Goal: Transaction & Acquisition: Purchase product/service

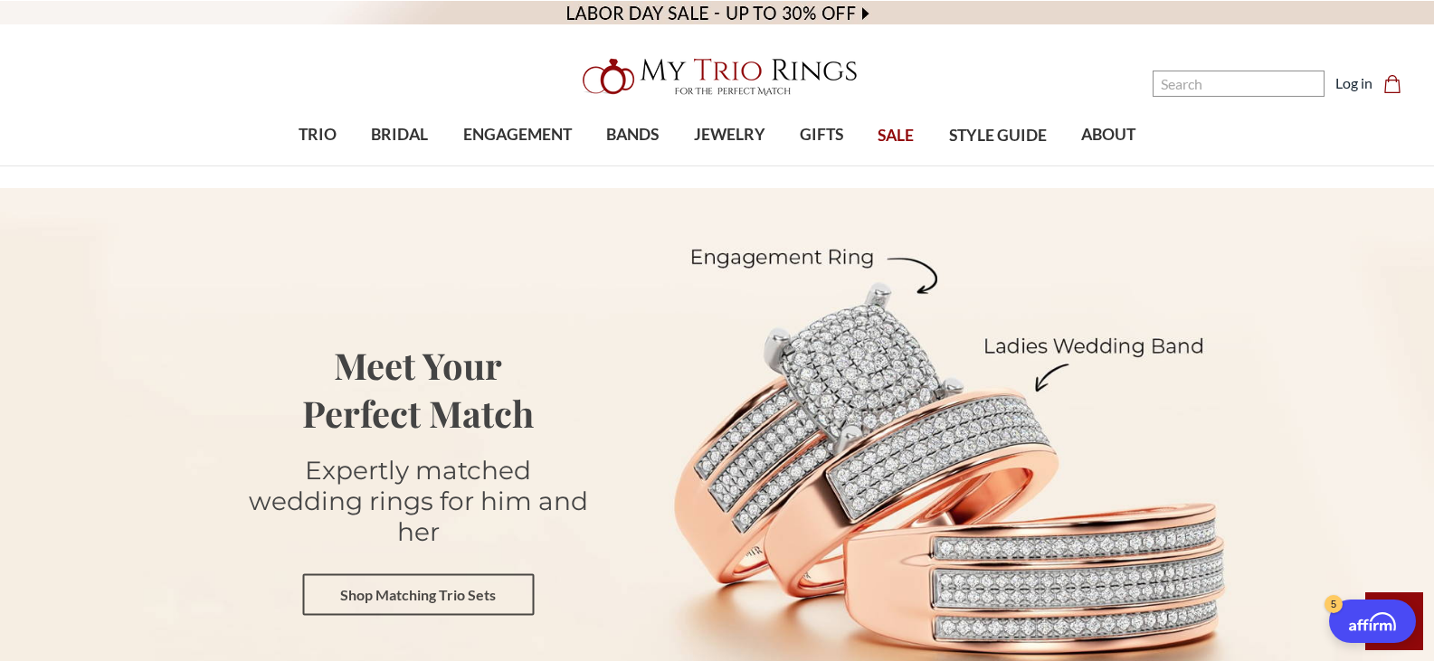
click at [377, 592] on link "Shop Matching Trio Sets" at bounding box center [418, 595] width 232 height 42
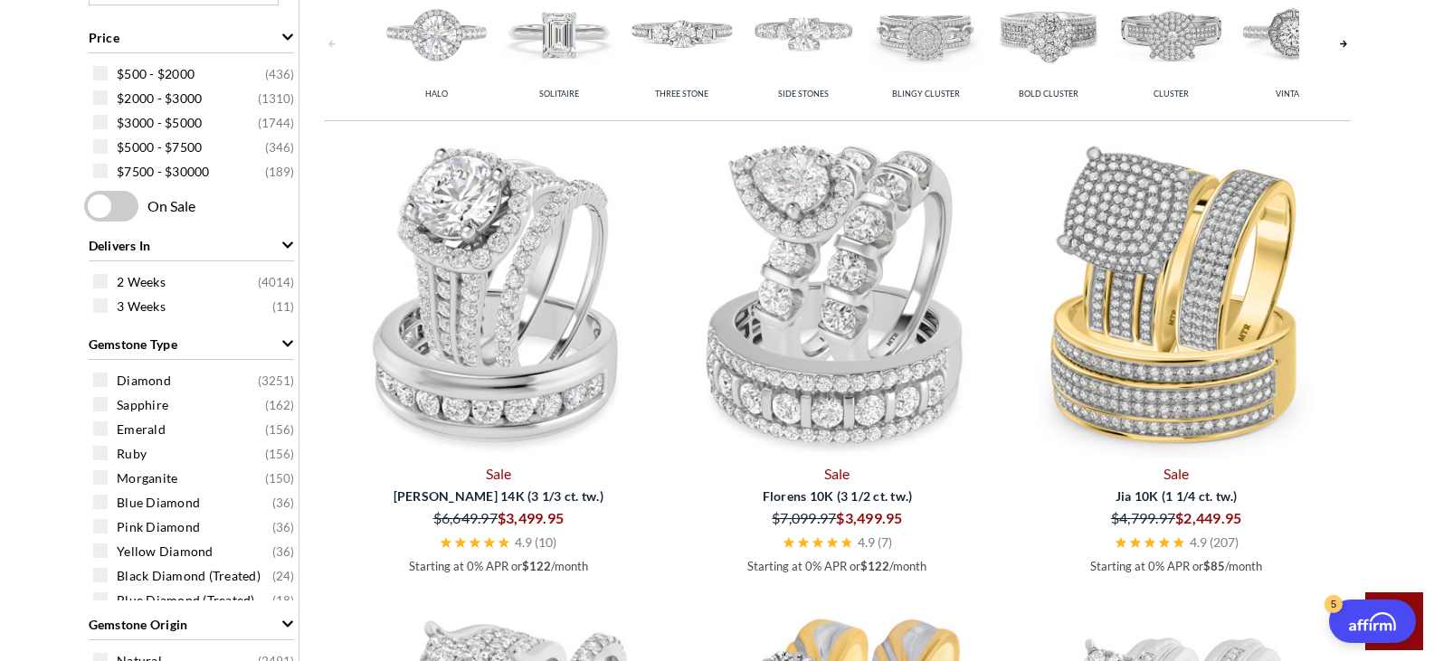
scroll to position [832, 0]
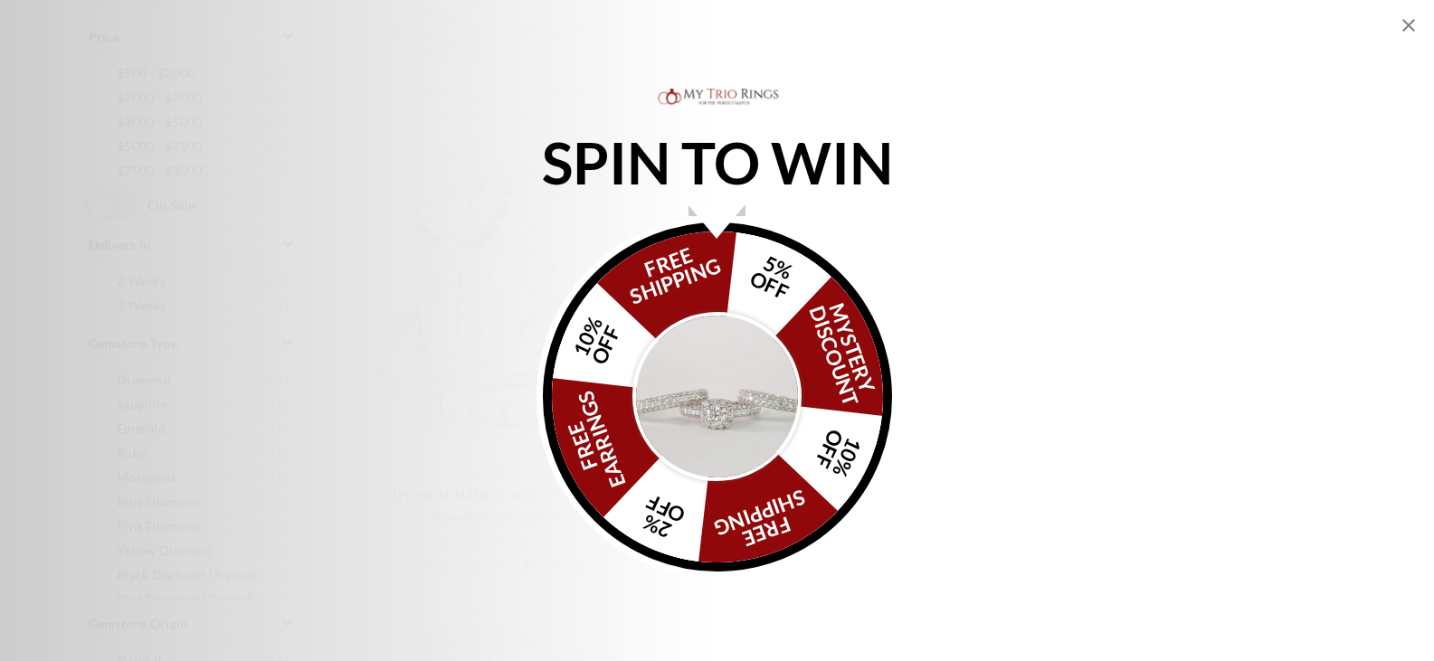
click at [746, 413] on img "Alia popup" at bounding box center [717, 397] width 170 height 170
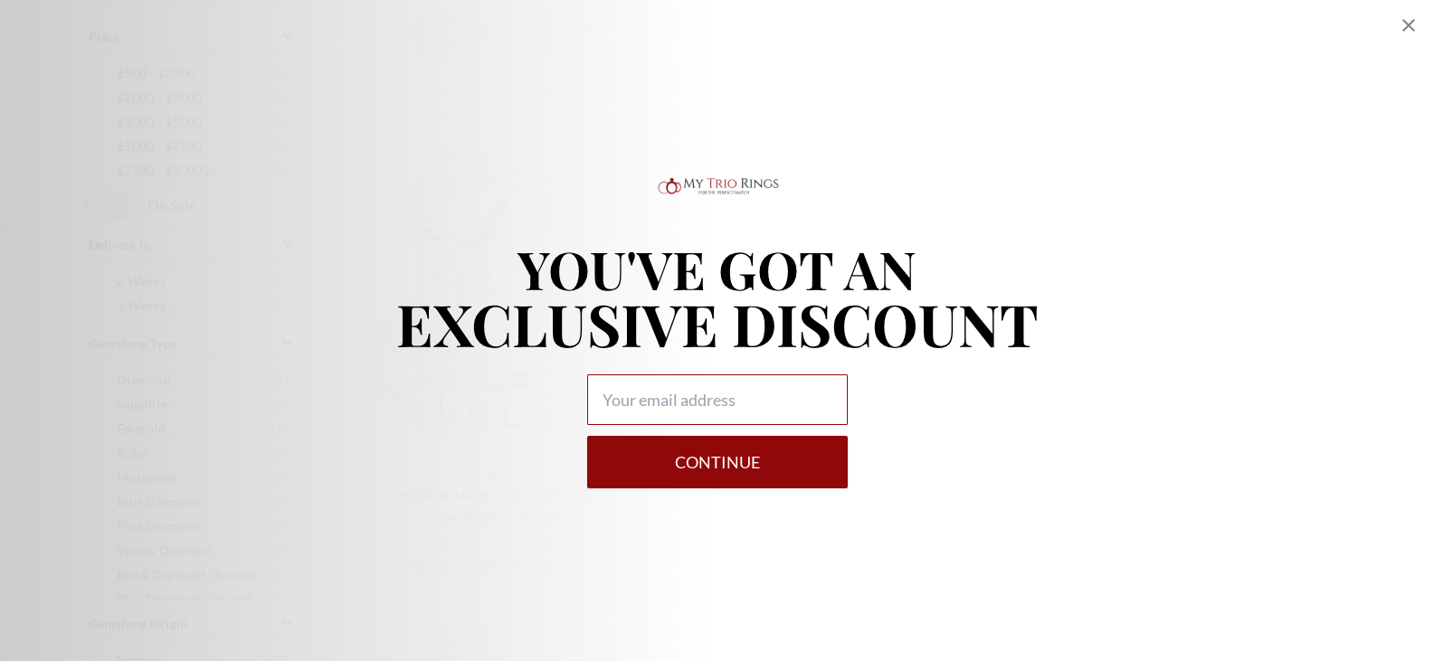
click at [709, 383] on input "Alia popup" at bounding box center [717, 400] width 261 height 51
type input "[EMAIL_ADDRESS][DOMAIN_NAME]"
click at [670, 467] on button "Continue" at bounding box center [717, 462] width 261 height 52
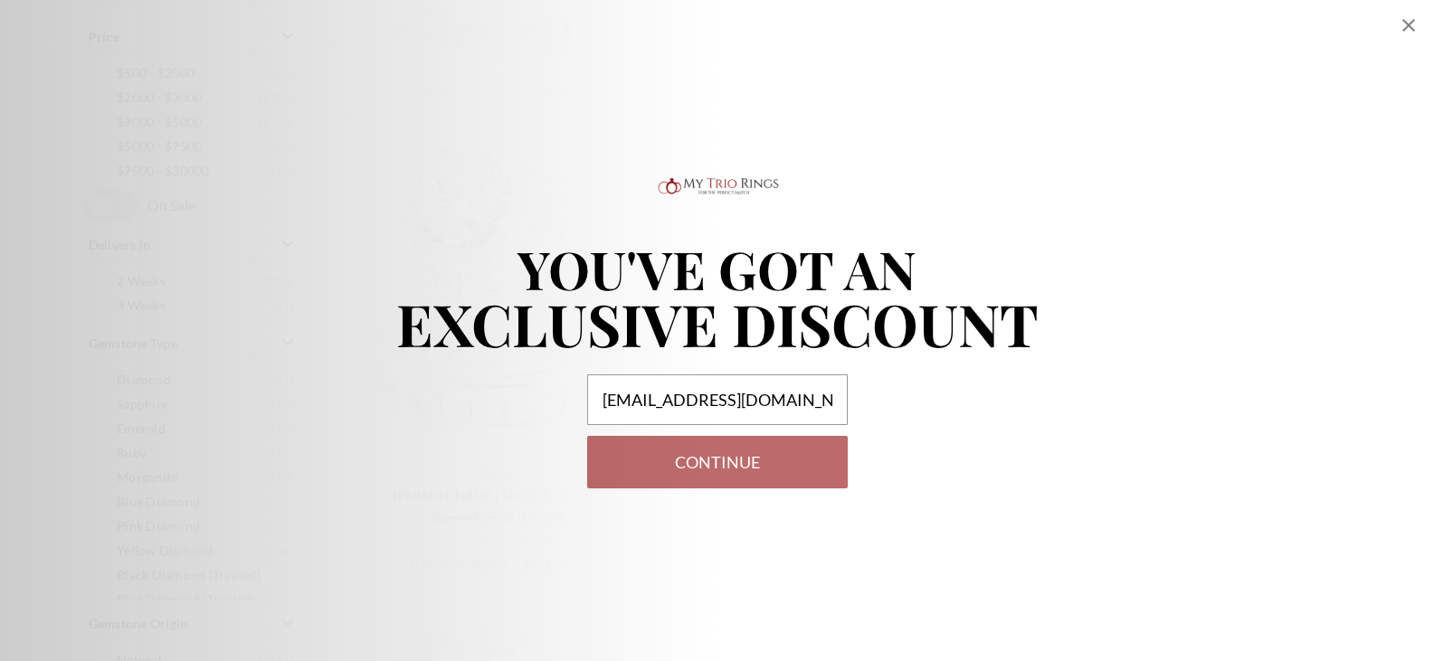
select select "US"
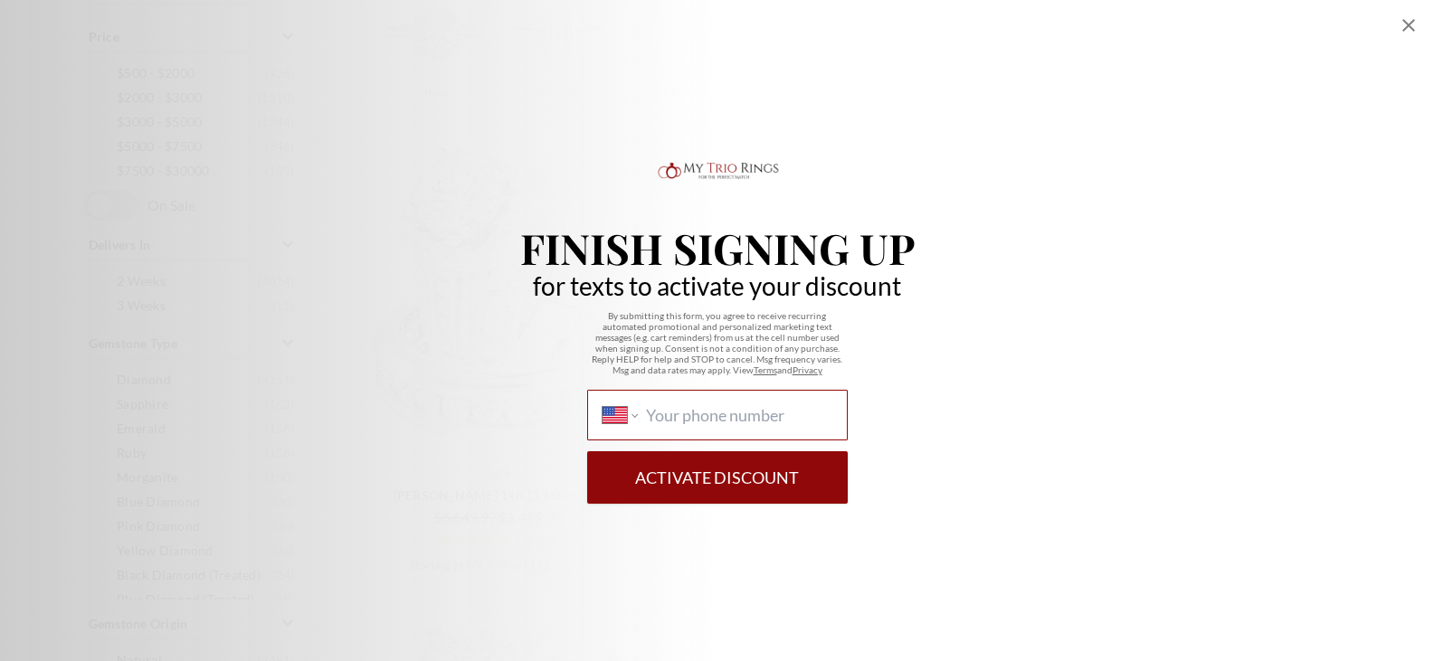
click at [661, 415] on input "International [GEOGRAPHIC_DATA] [GEOGRAPHIC_DATA] [GEOGRAPHIC_DATA] [GEOGRAPHIC…" at bounding box center [738, 415] width 185 height 20
type input "[PHONE_NUMBER]"
click at [718, 470] on button "Activate Discount" at bounding box center [717, 477] width 261 height 52
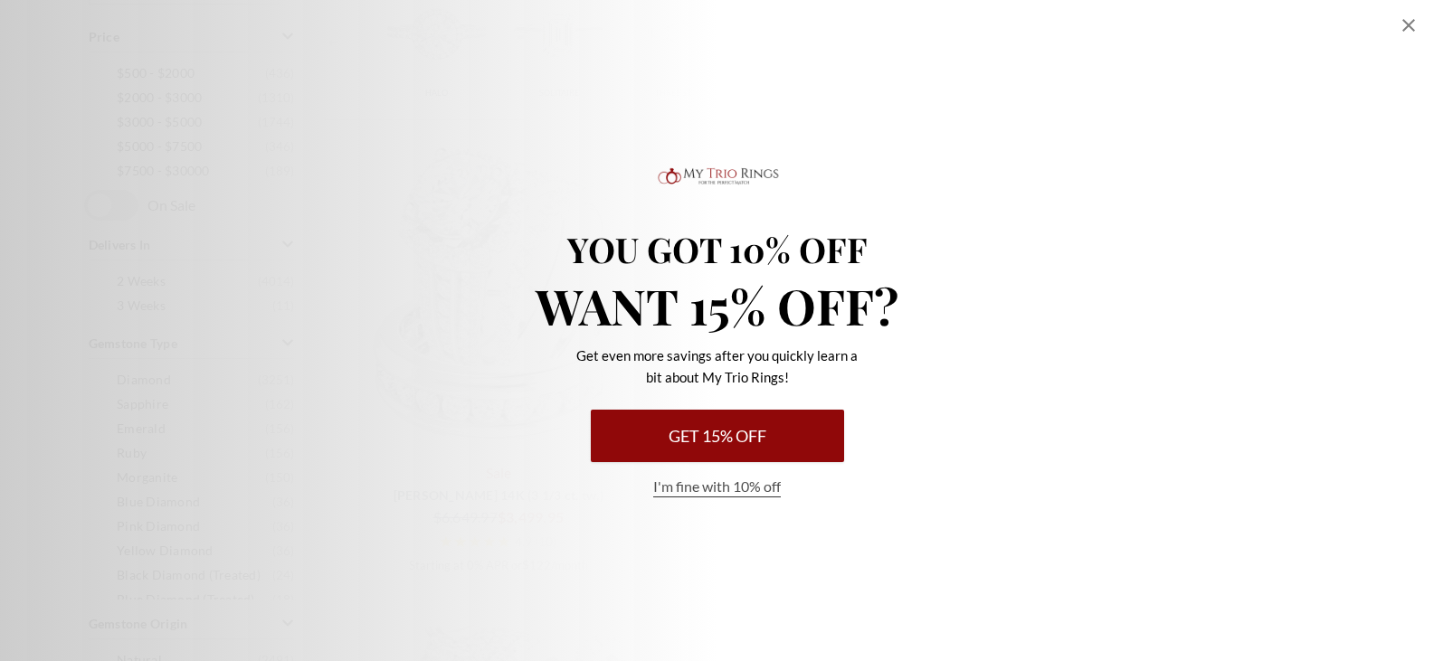
click at [719, 427] on button "Get 15% Off" at bounding box center [717, 436] width 253 height 52
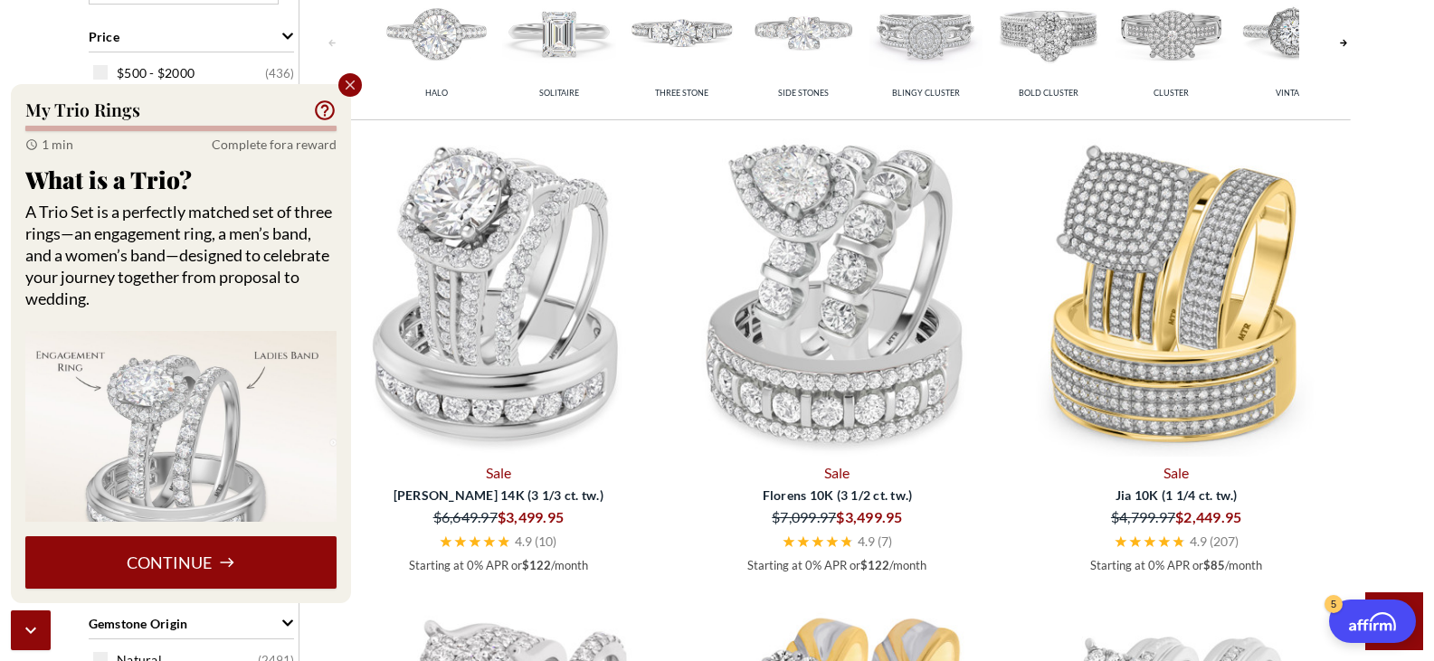
click at [213, 547] on button "Continue" at bounding box center [180, 563] width 311 height 52
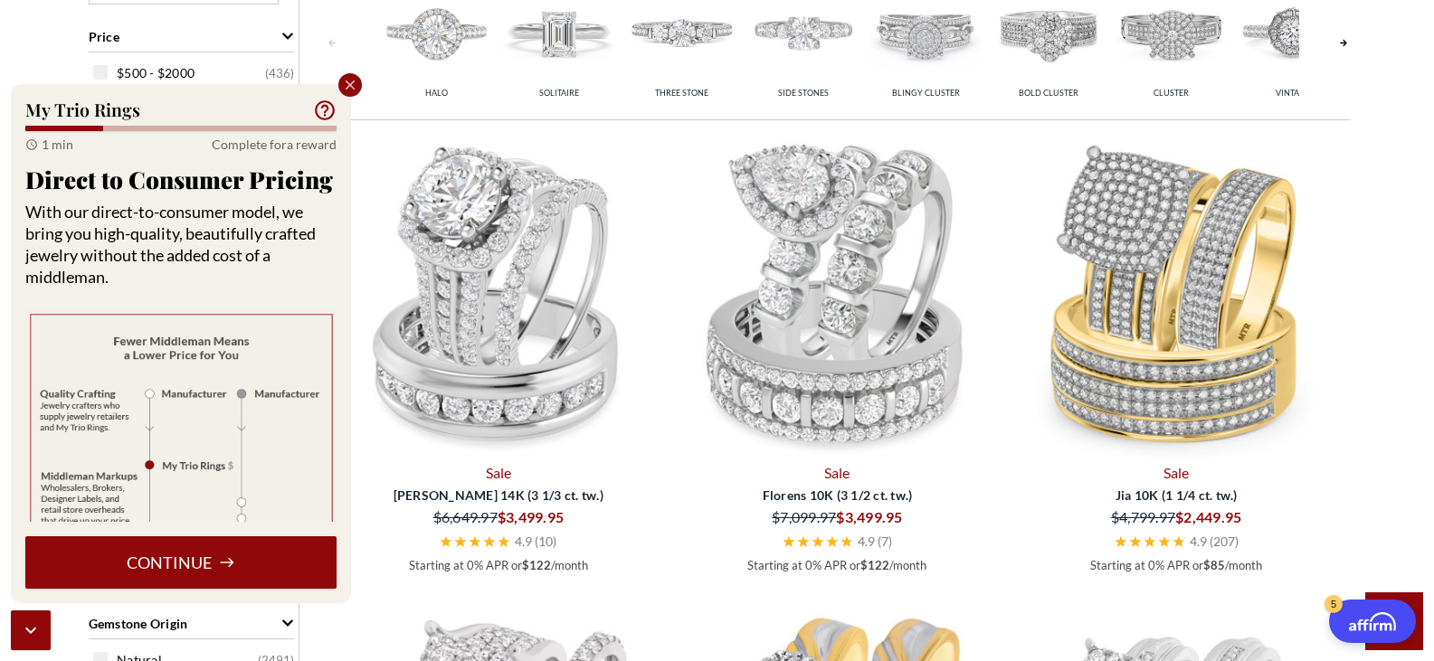
click at [340, 79] on div "Close popup" at bounding box center [350, 85] width 24 height 24
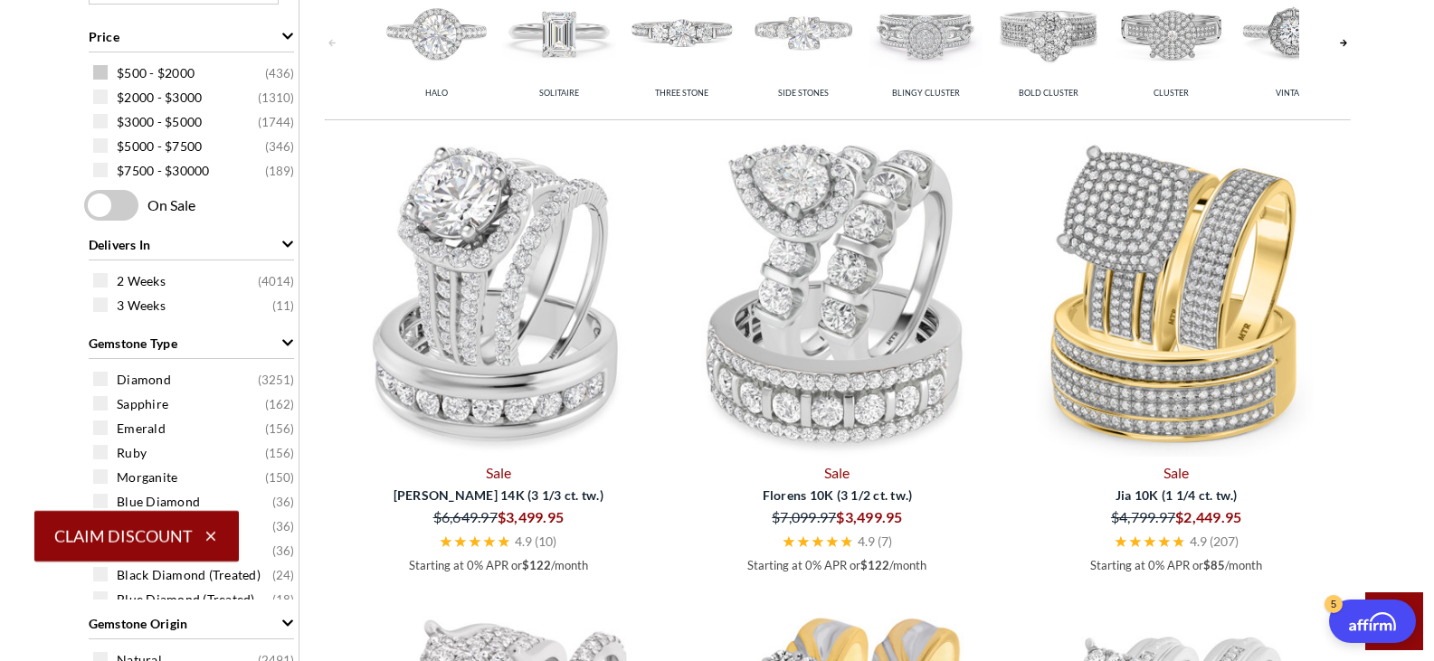
click at [109, 71] on div "$500 - $2000 ( 436 )" at bounding box center [195, 72] width 205 height 20
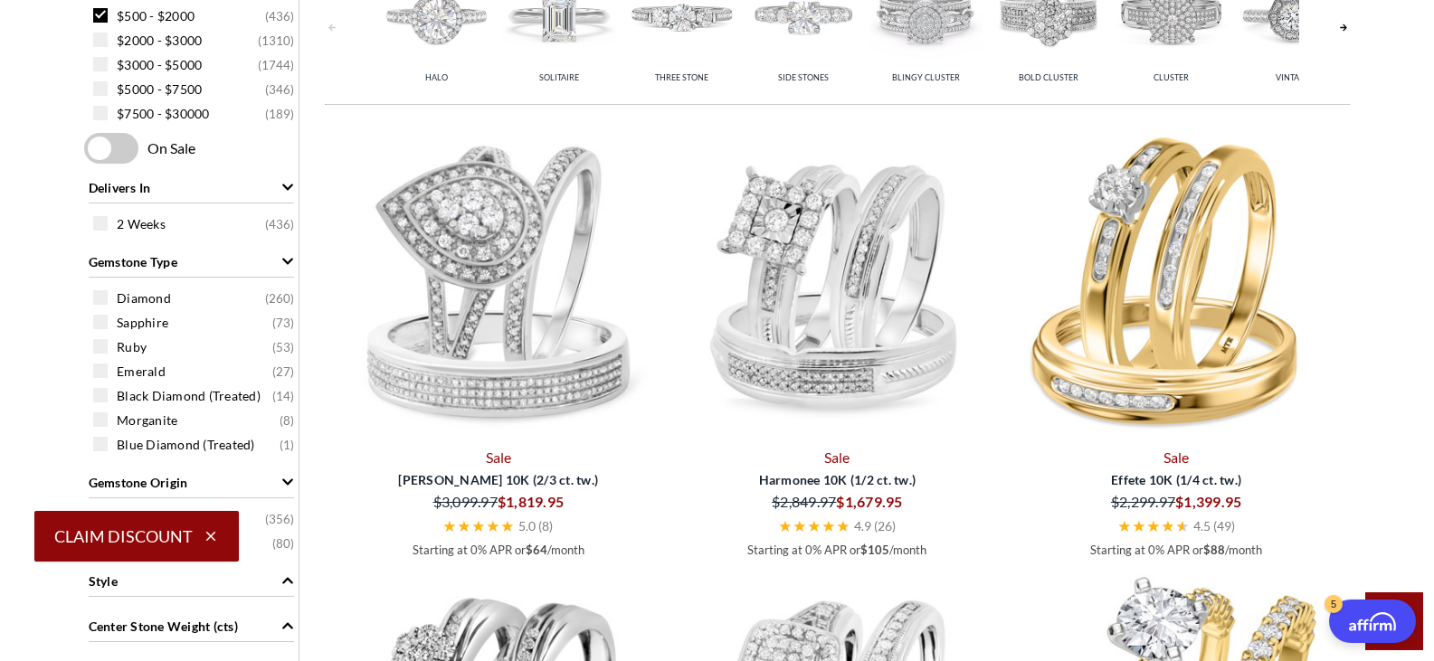
scroll to position [891, 0]
click at [207, 537] on icon "button" at bounding box center [211, 536] width 16 height 16
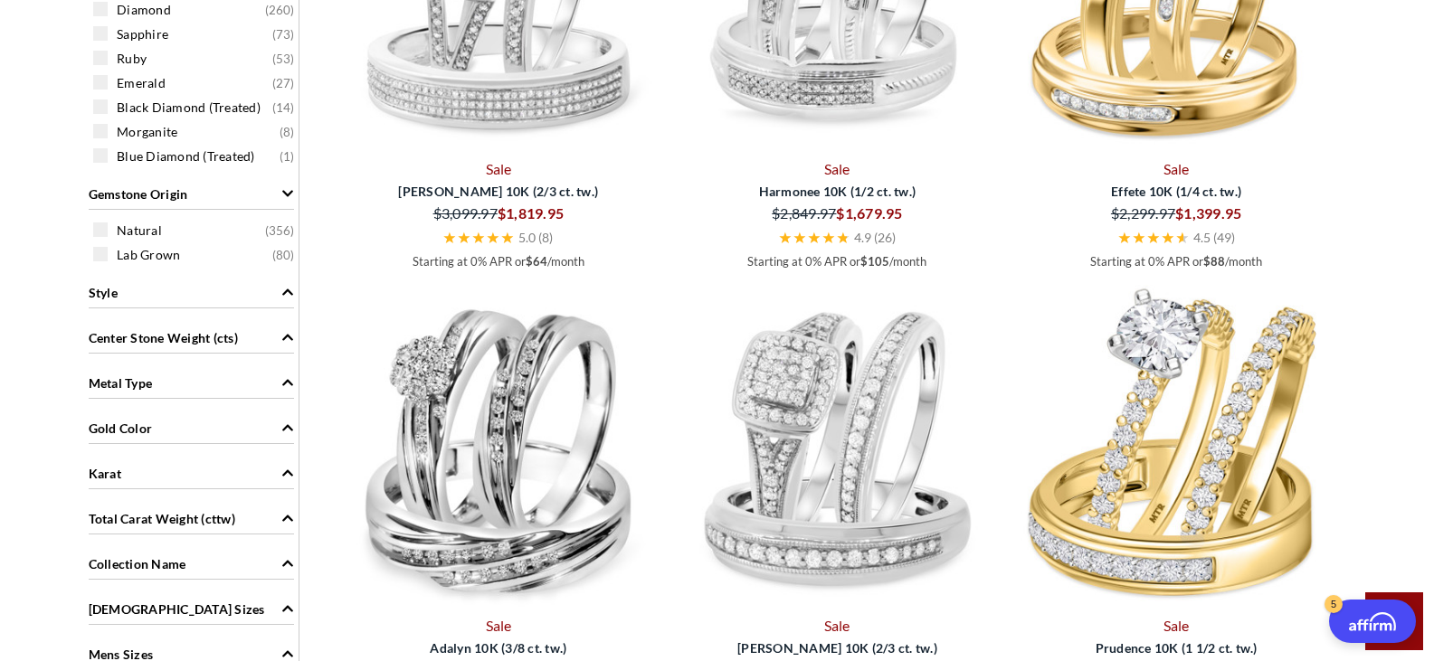
scroll to position [1181, 0]
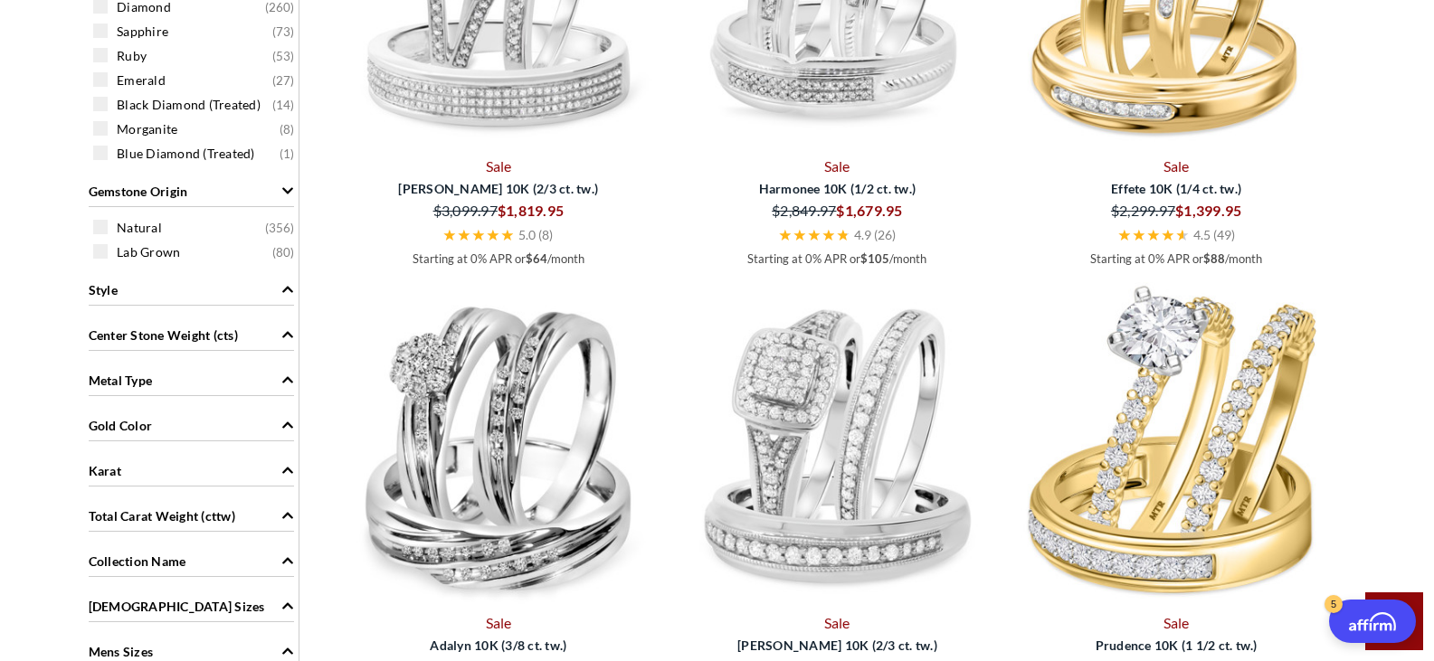
click at [289, 425] on icon "Gold Color" at bounding box center [287, 426] width 11 height 6
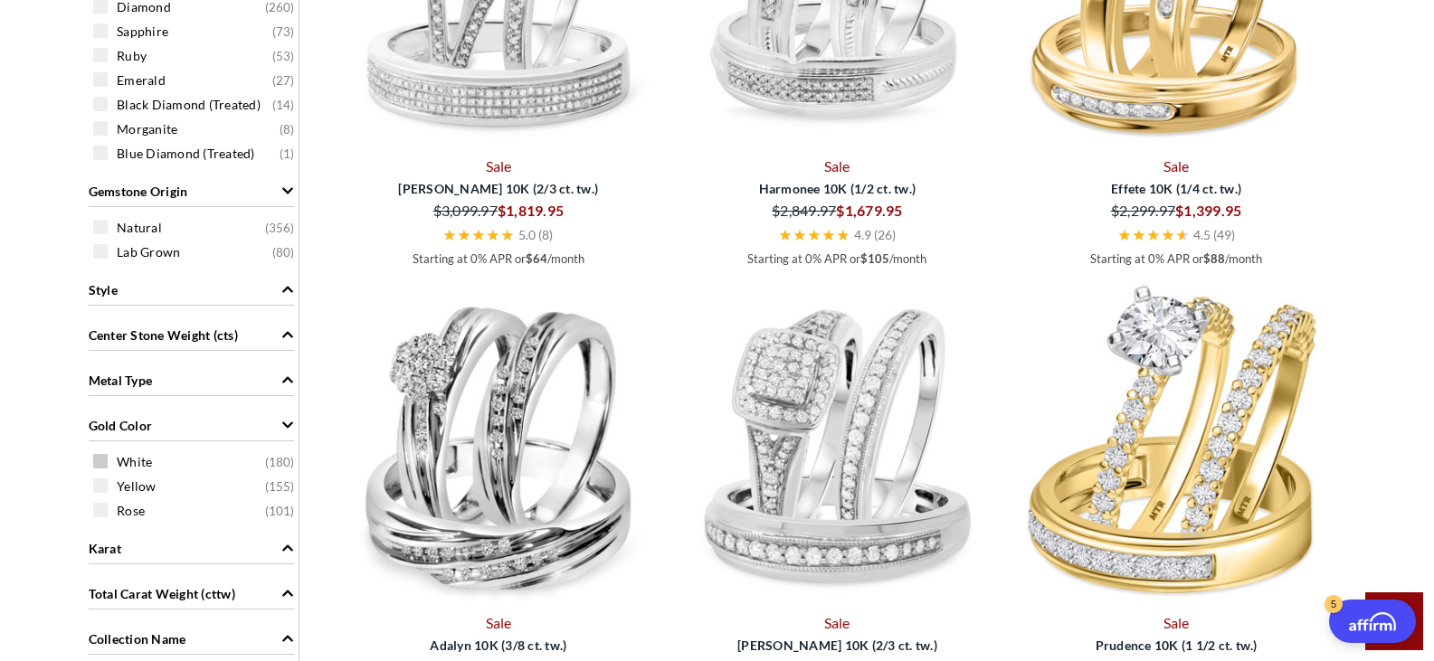
click at [102, 460] on span at bounding box center [100, 461] width 14 height 14
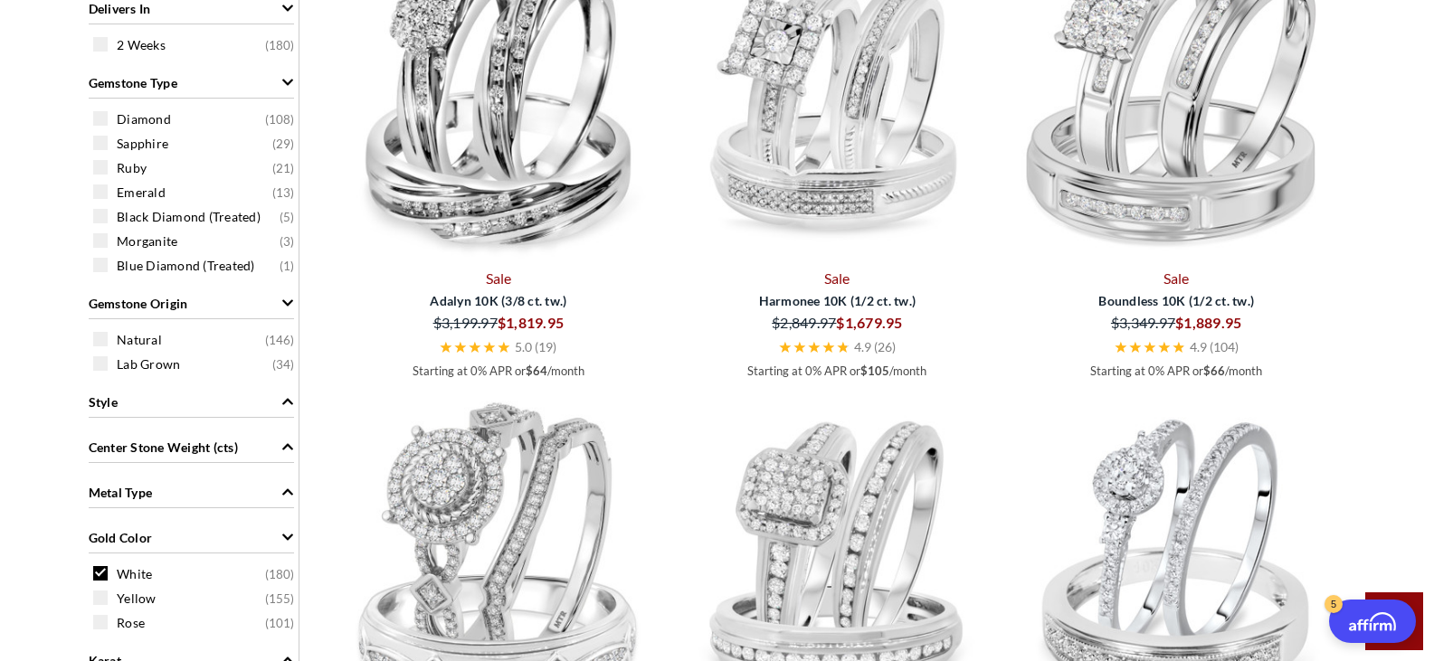
scroll to position [1072, 0]
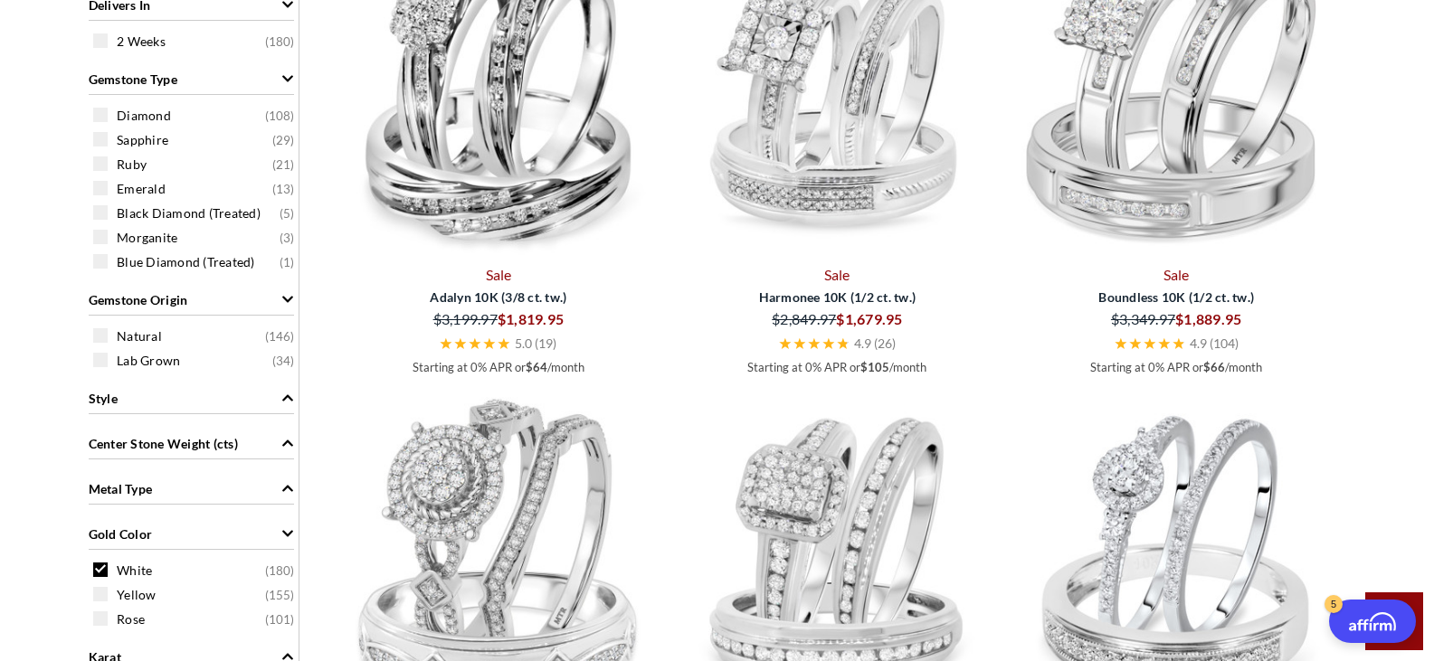
click at [281, 488] on icon "Metal Type" at bounding box center [287, 488] width 13 height 13
click at [100, 526] on span at bounding box center [100, 525] width 14 height 14
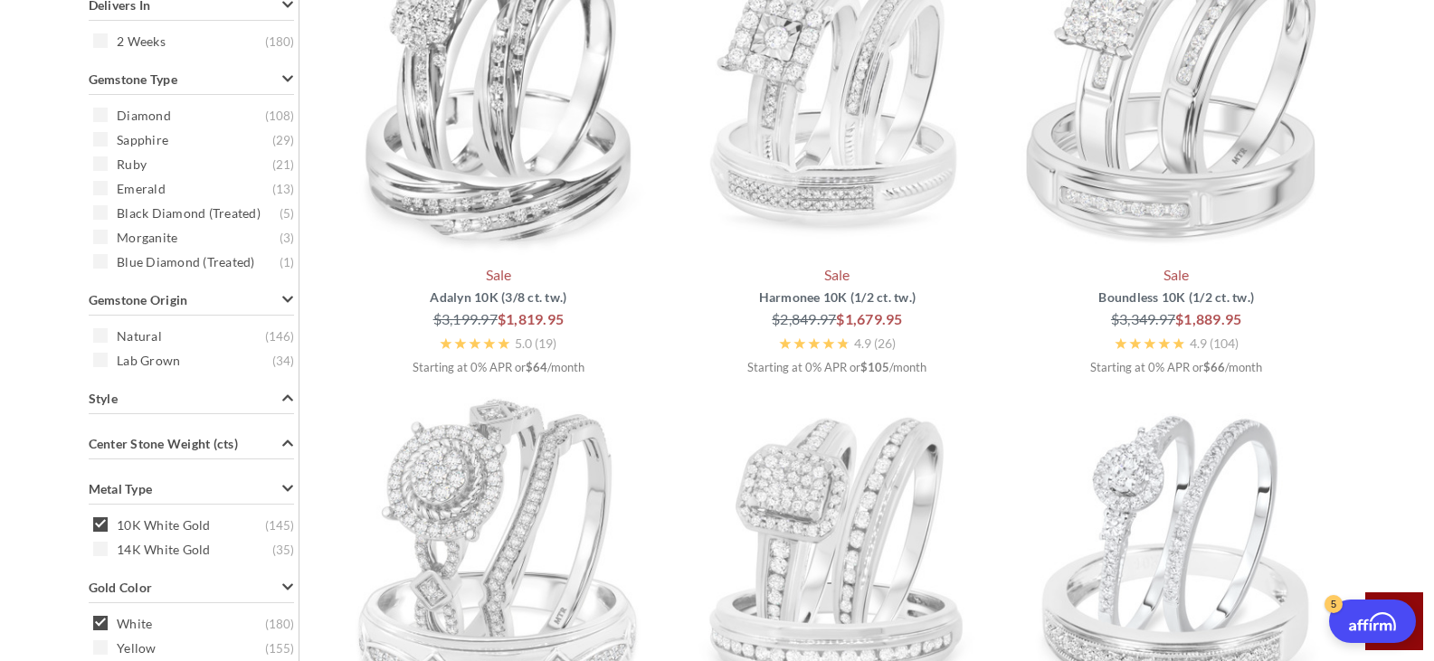
scroll to position [746, 0]
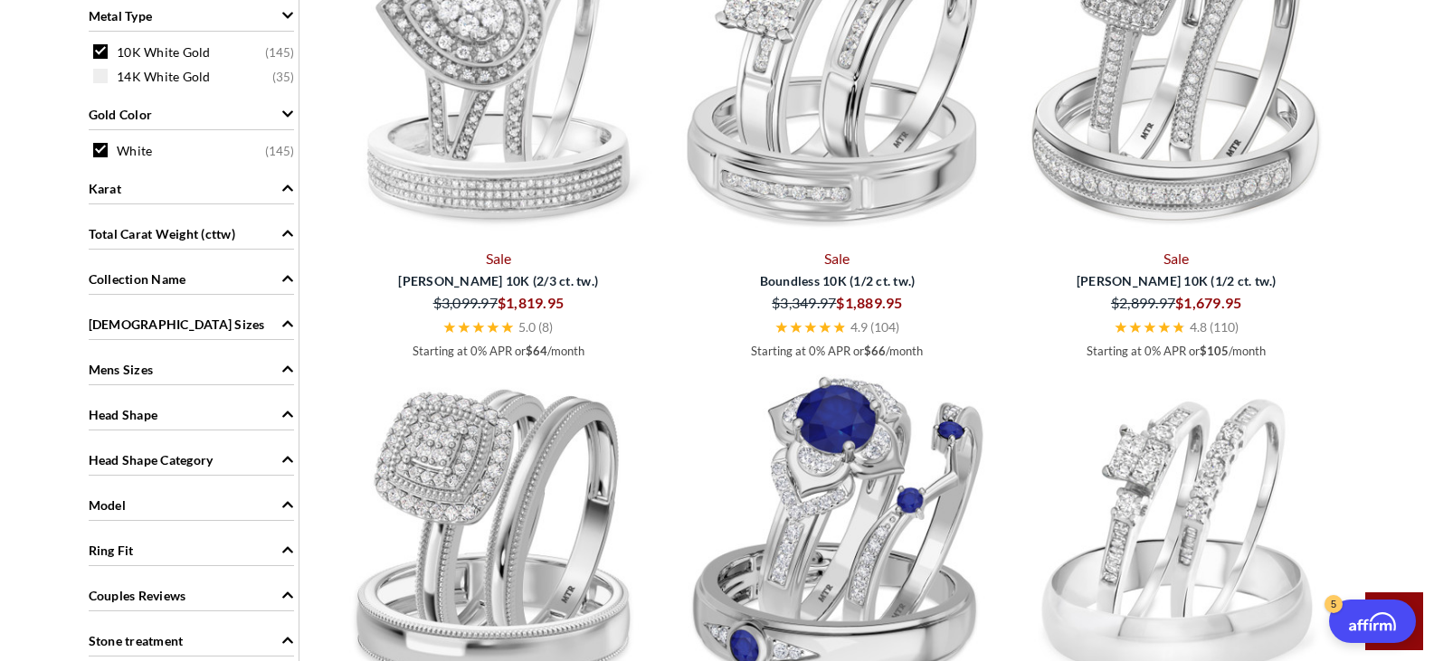
scroll to position [1543, 0]
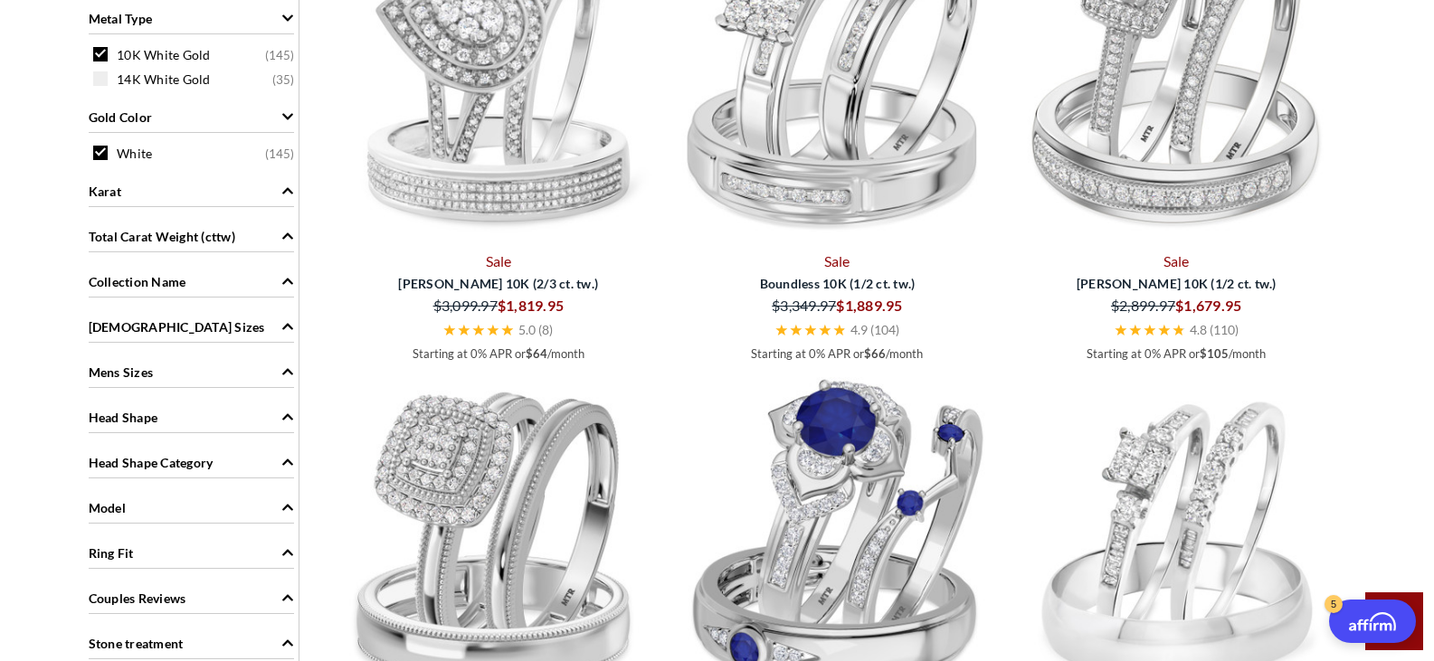
click at [98, 57] on span at bounding box center [100, 54] width 14 height 14
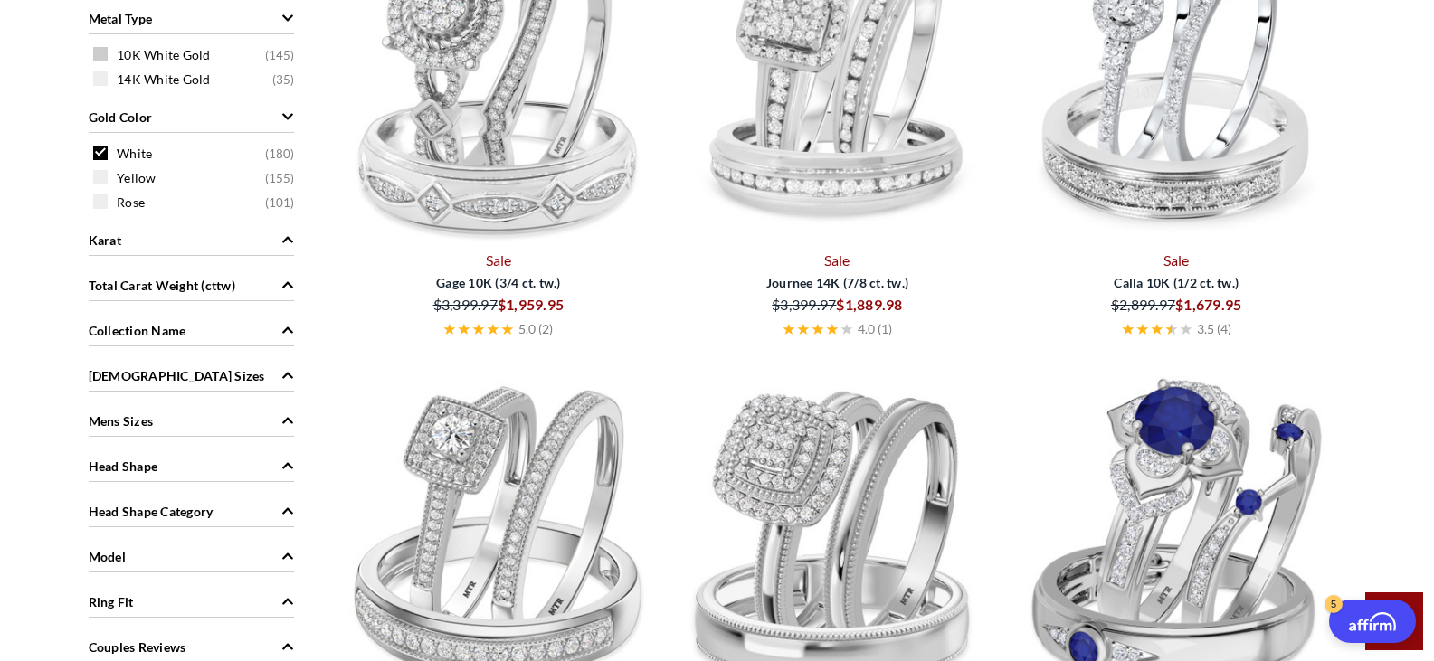
scroll to position [746, 0]
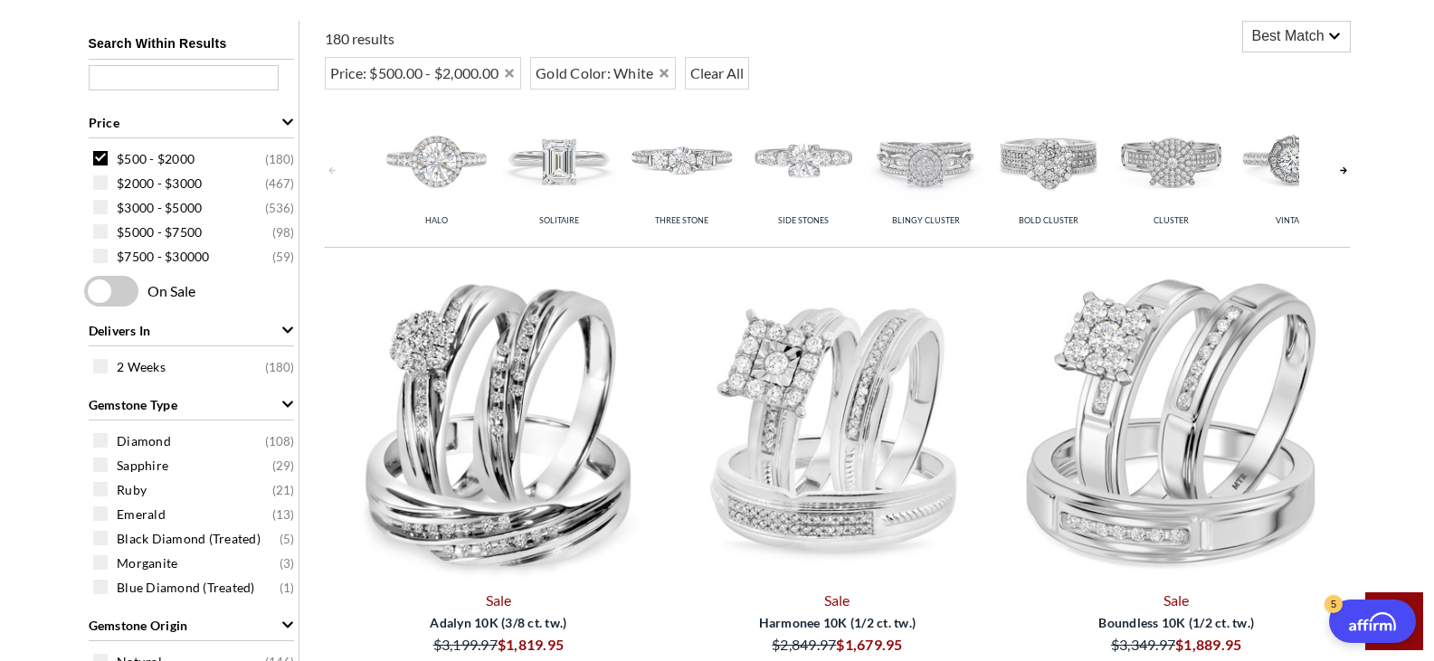
click at [105, 290] on span at bounding box center [111, 291] width 54 height 31
click at [88, 292] on input "checkbox" at bounding box center [88, 292] width 0 height 0
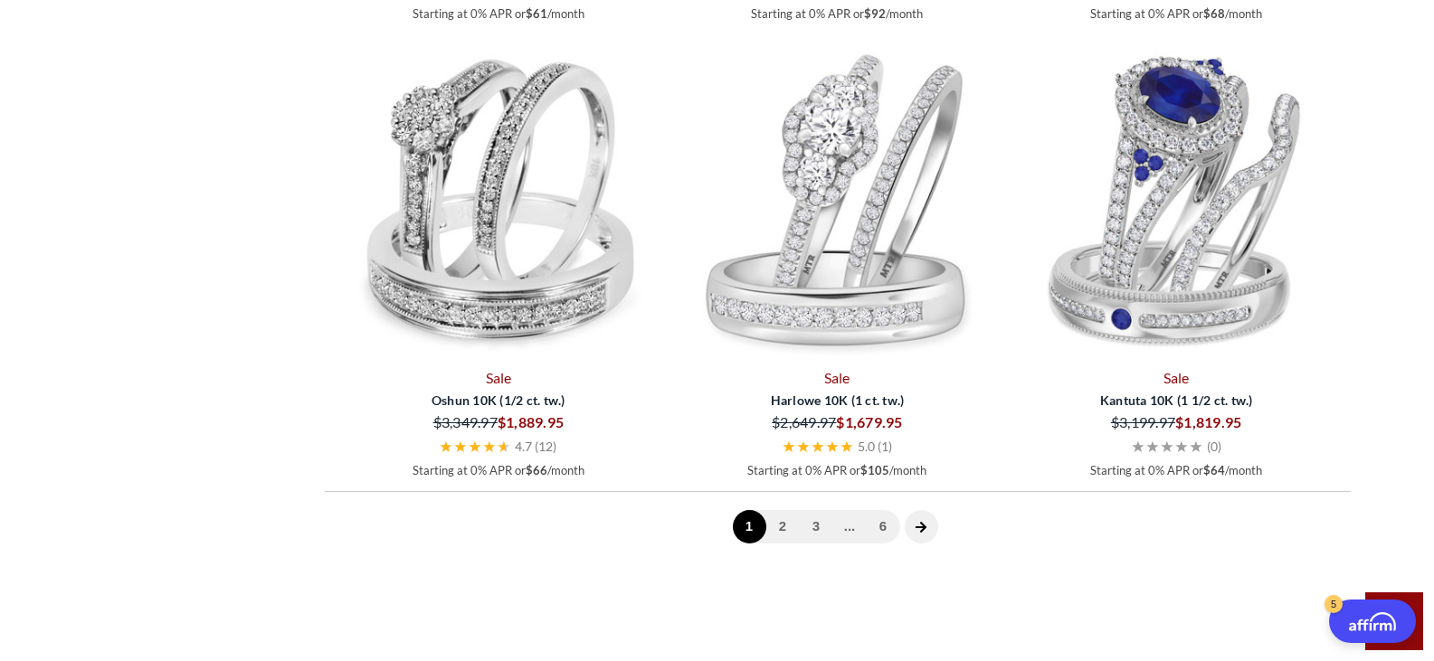
scroll to position [5126, 0]
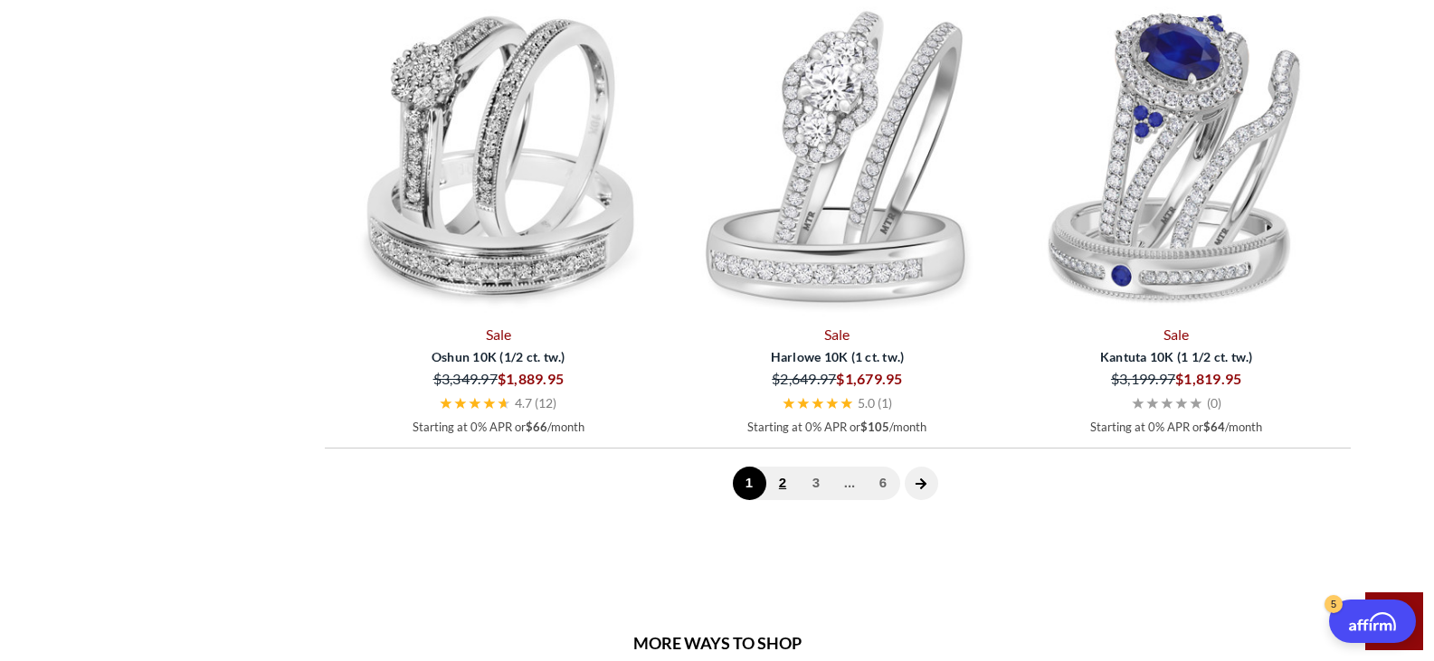
click at [784, 482] on link "2" at bounding box center [782, 483] width 33 height 33
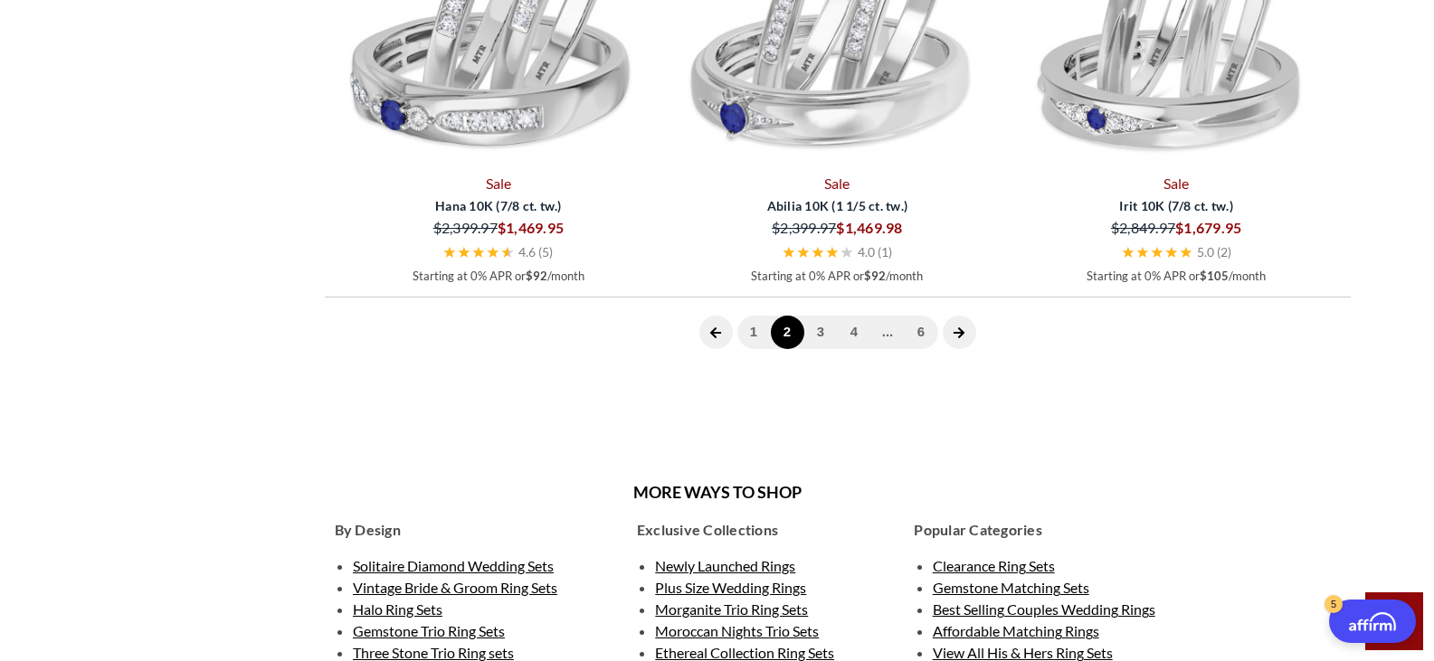
scroll to position [5307, 0]
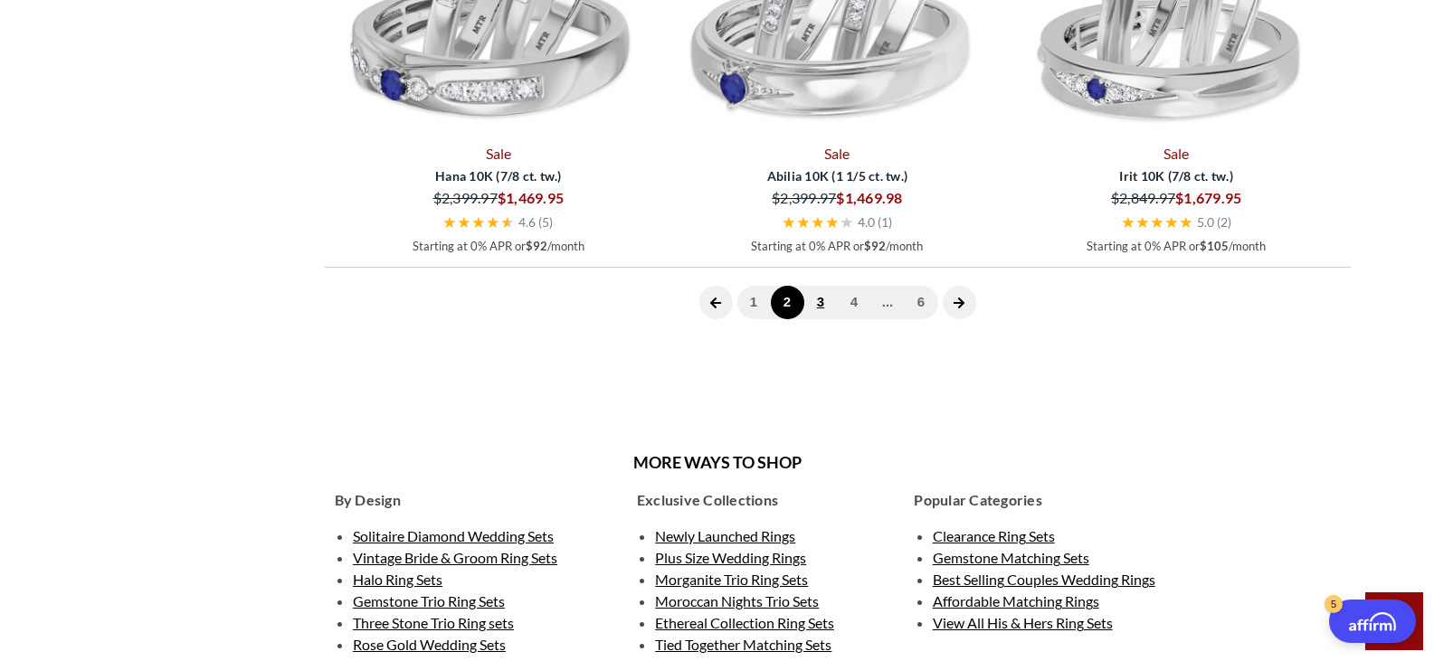
click at [825, 303] on link "3" at bounding box center [820, 302] width 33 height 33
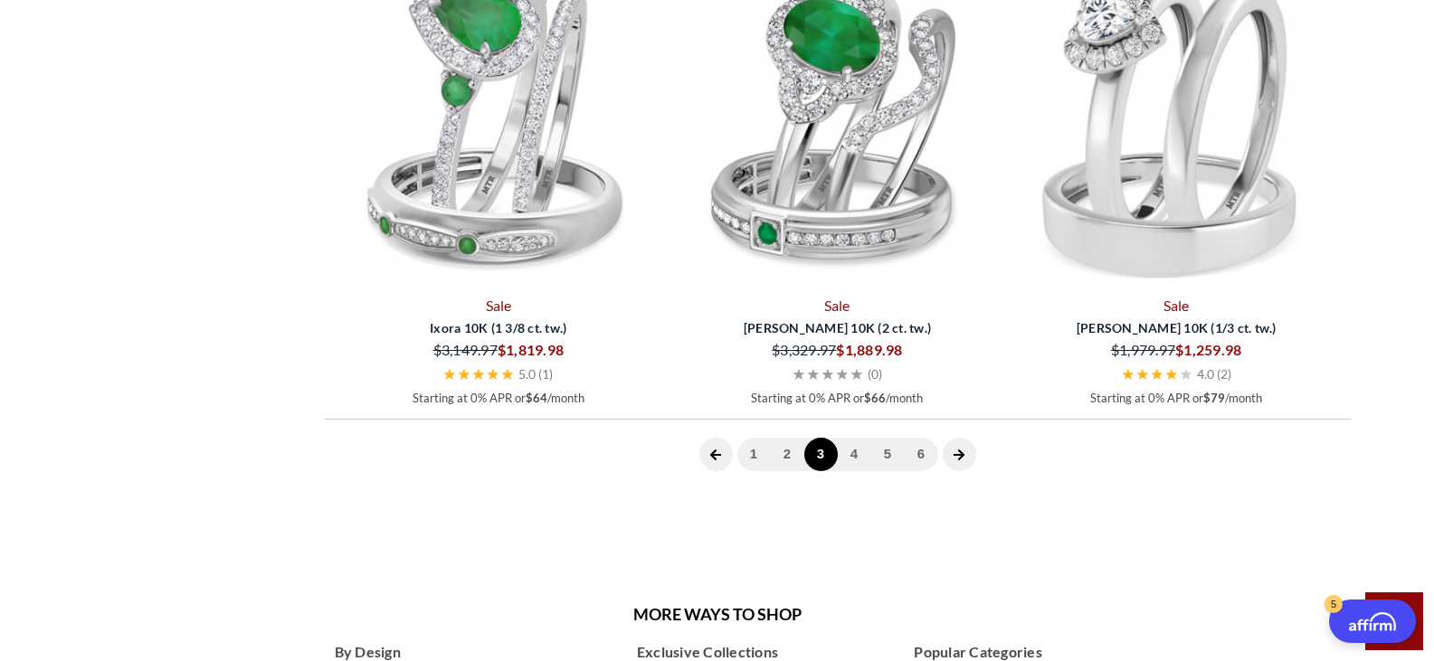
scroll to position [5198, 0]
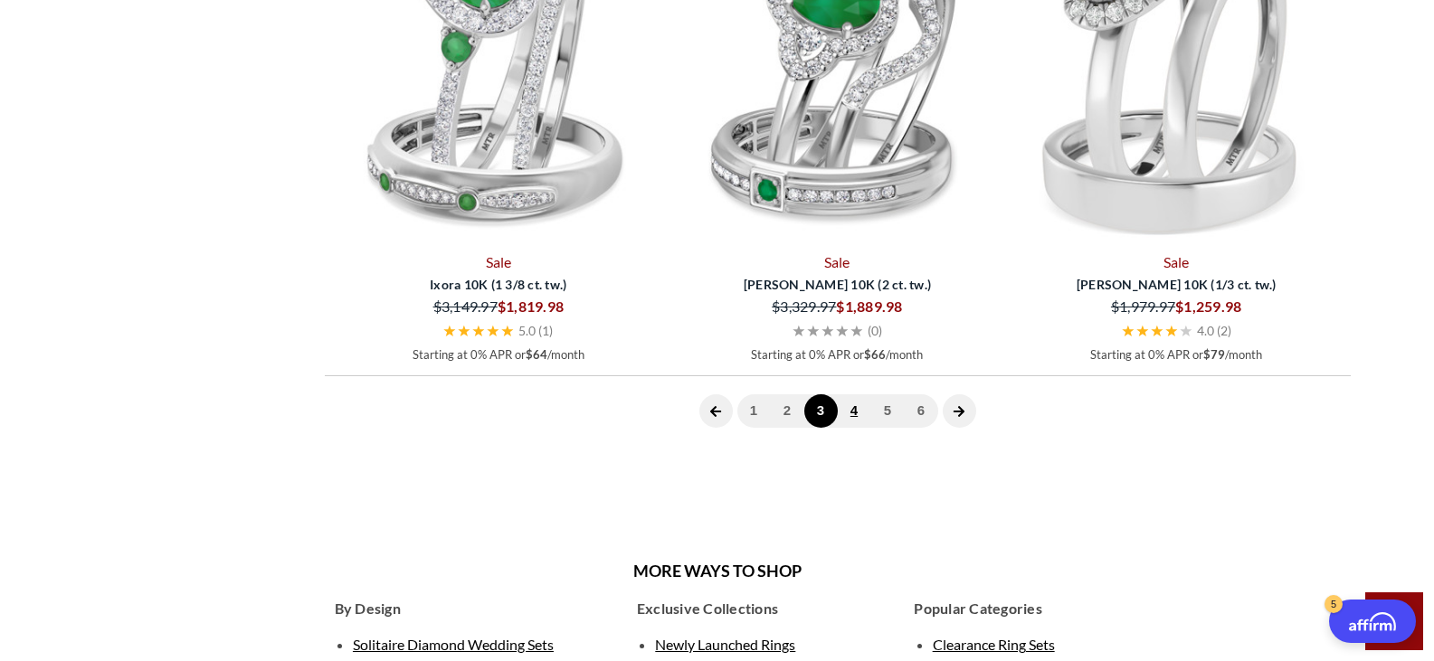
click at [853, 404] on link "4" at bounding box center [854, 410] width 33 height 33
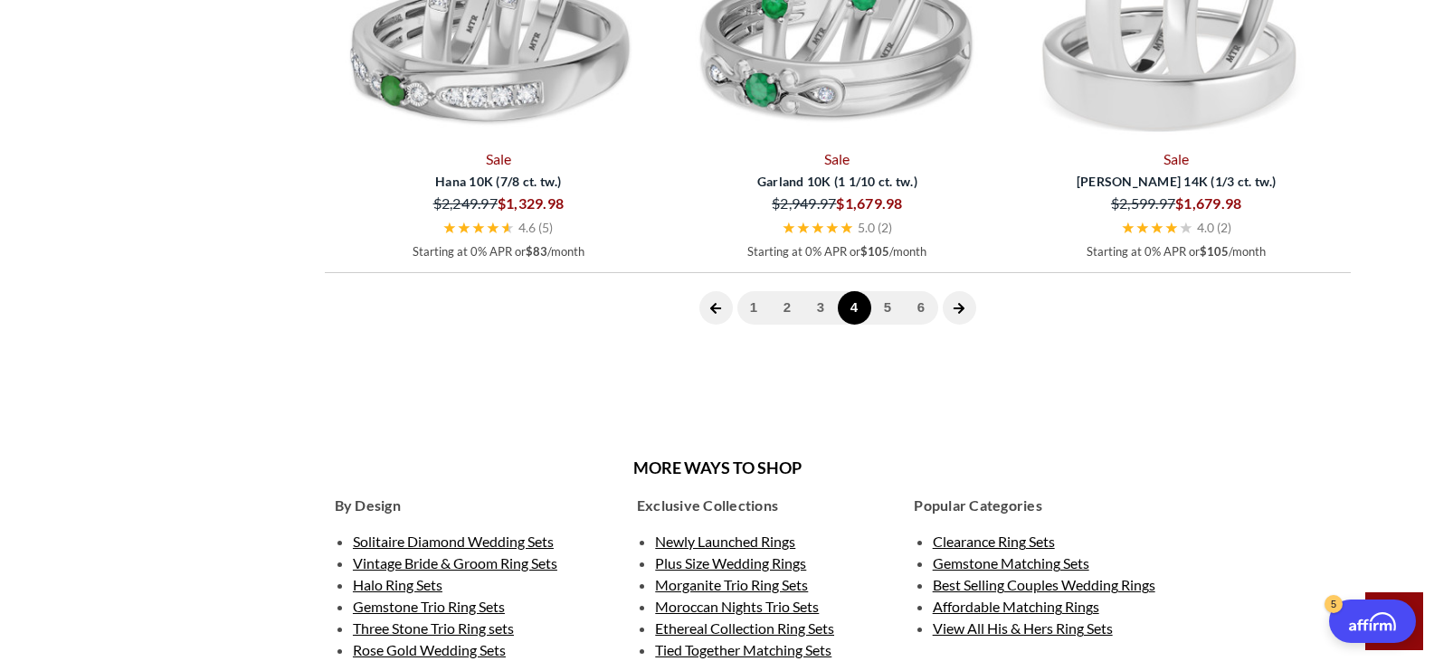
scroll to position [5307, 0]
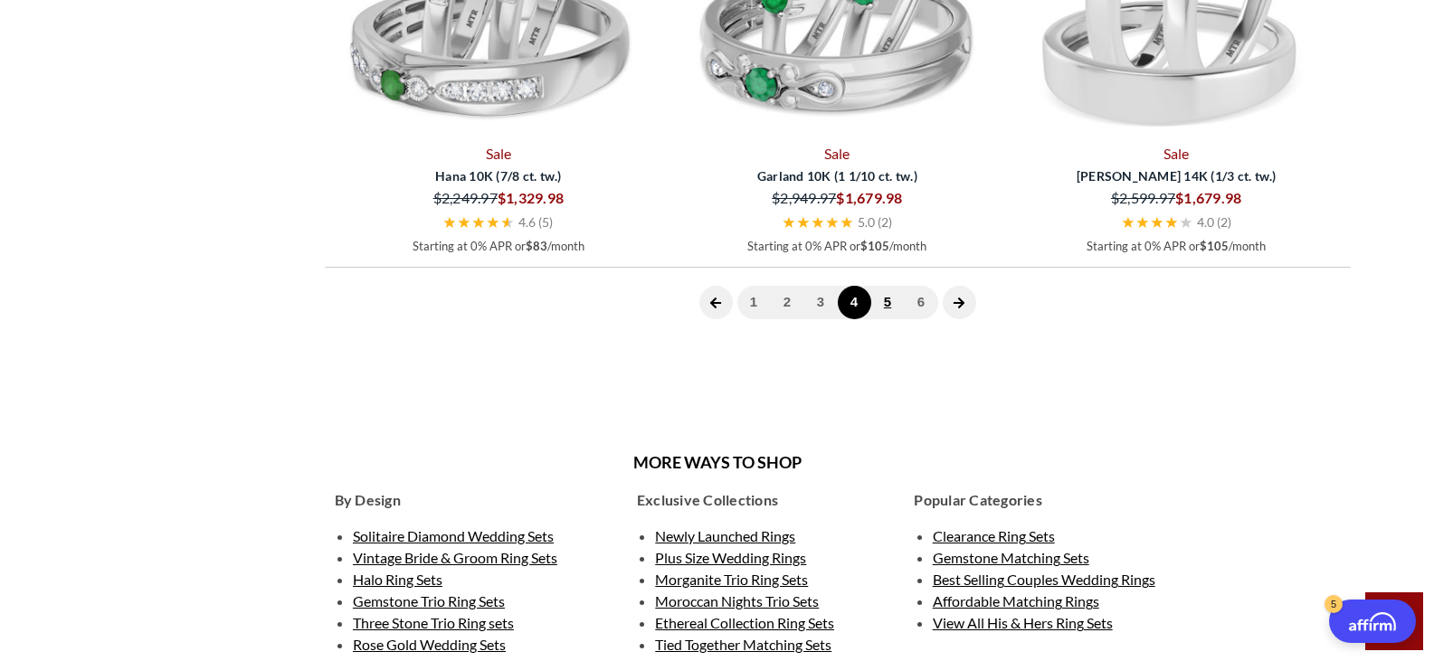
click at [893, 298] on link "5" at bounding box center [887, 302] width 33 height 33
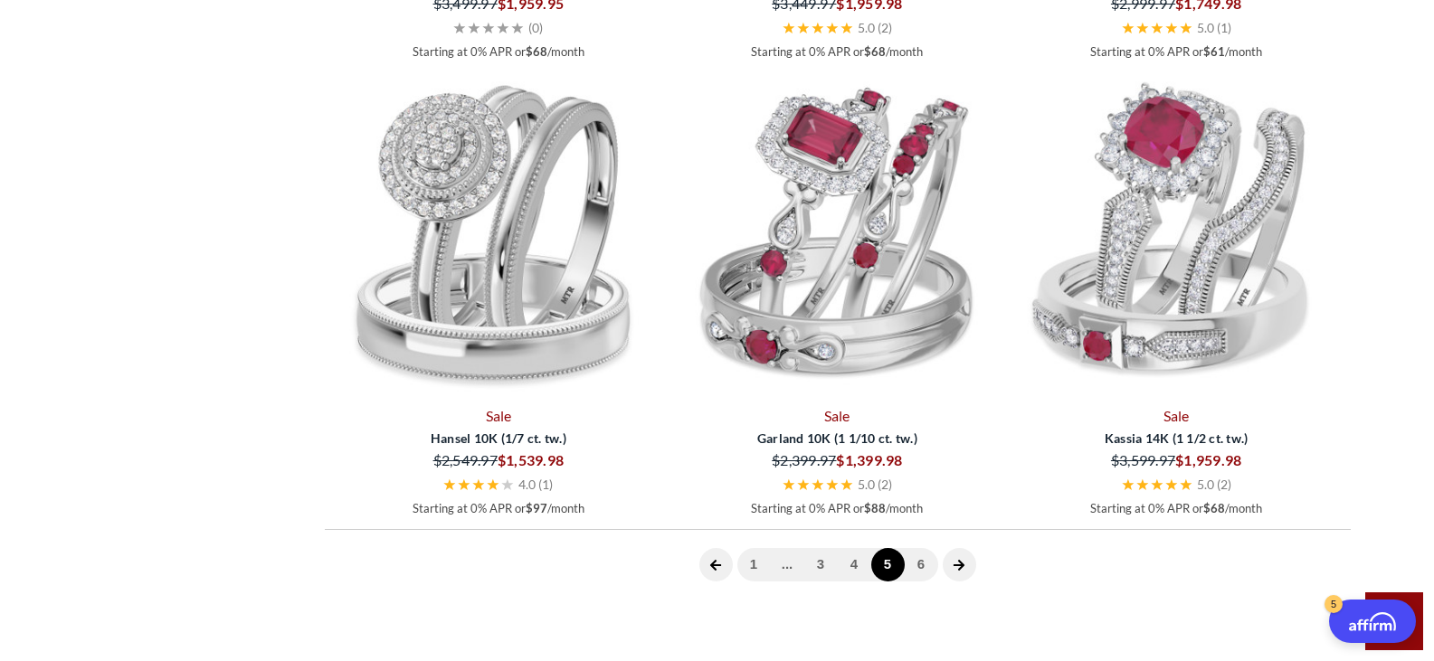
scroll to position [5089, 0]
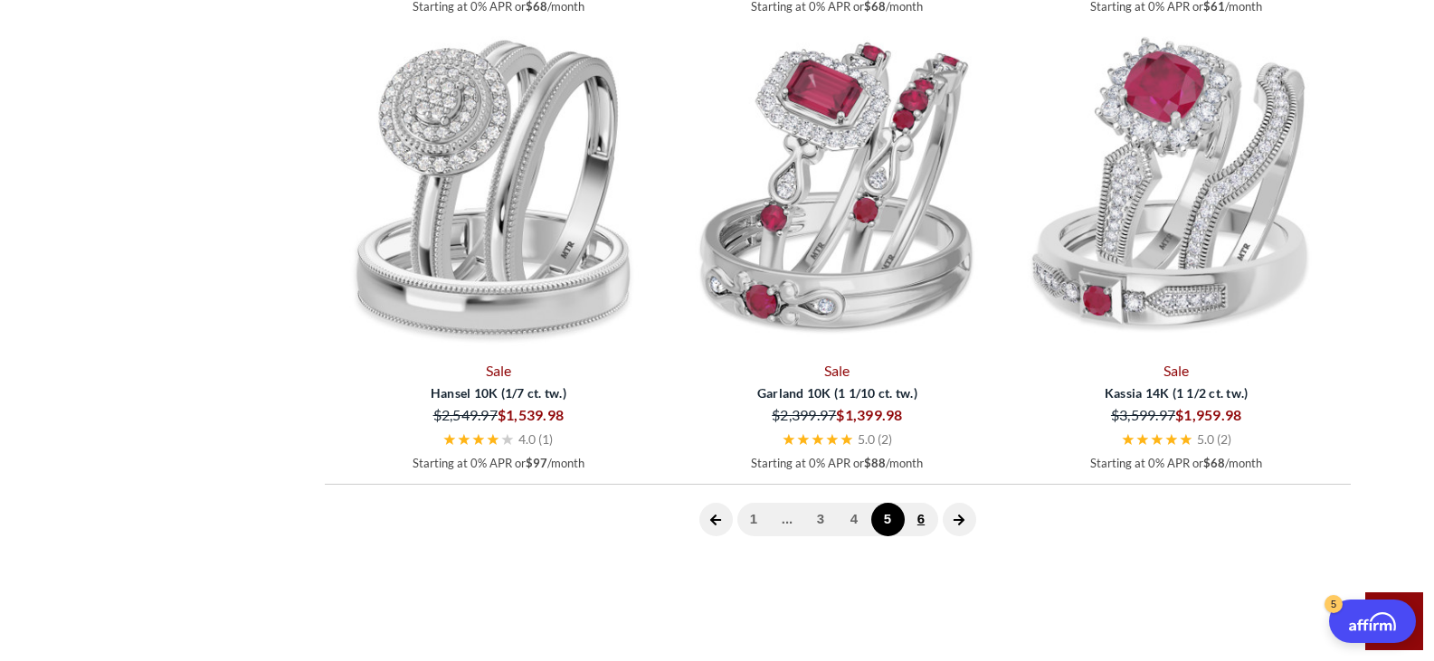
click at [921, 518] on link "6" at bounding box center [921, 519] width 33 height 33
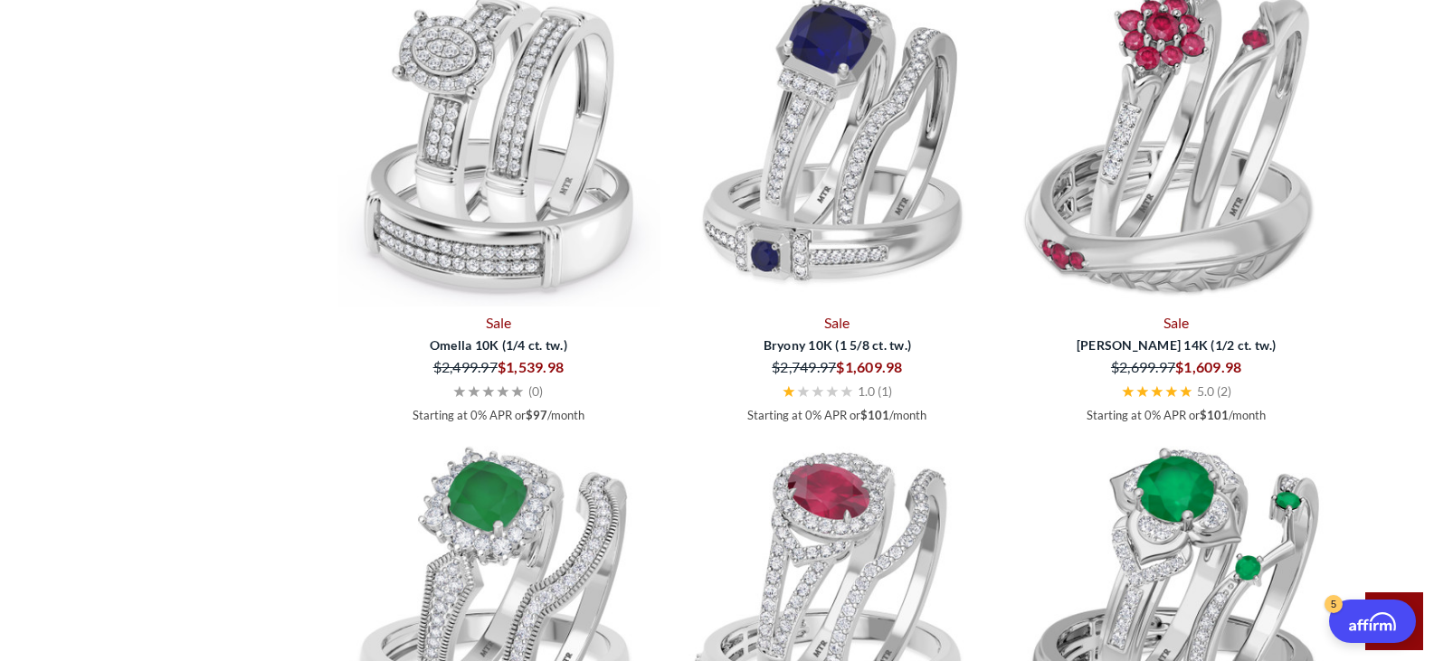
scroll to position [2809, 0]
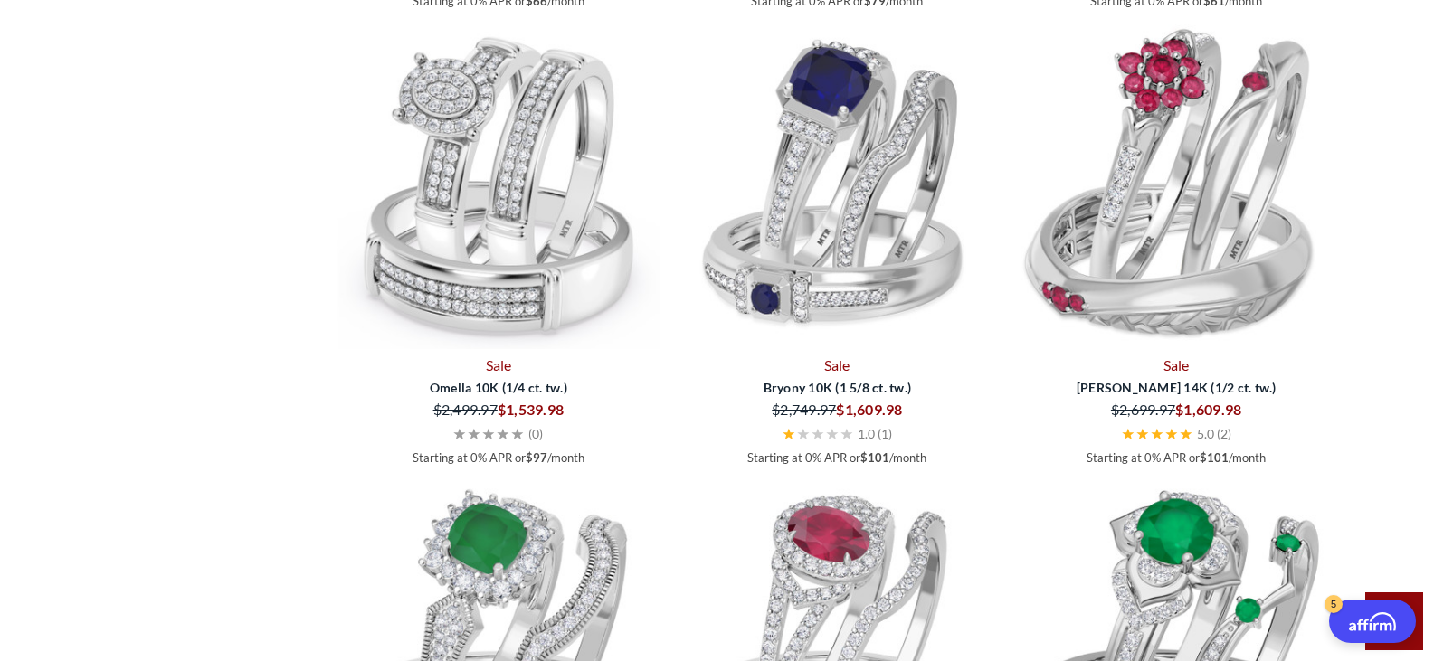
click at [492, 314] on img at bounding box center [499, 186] width 325 height 325
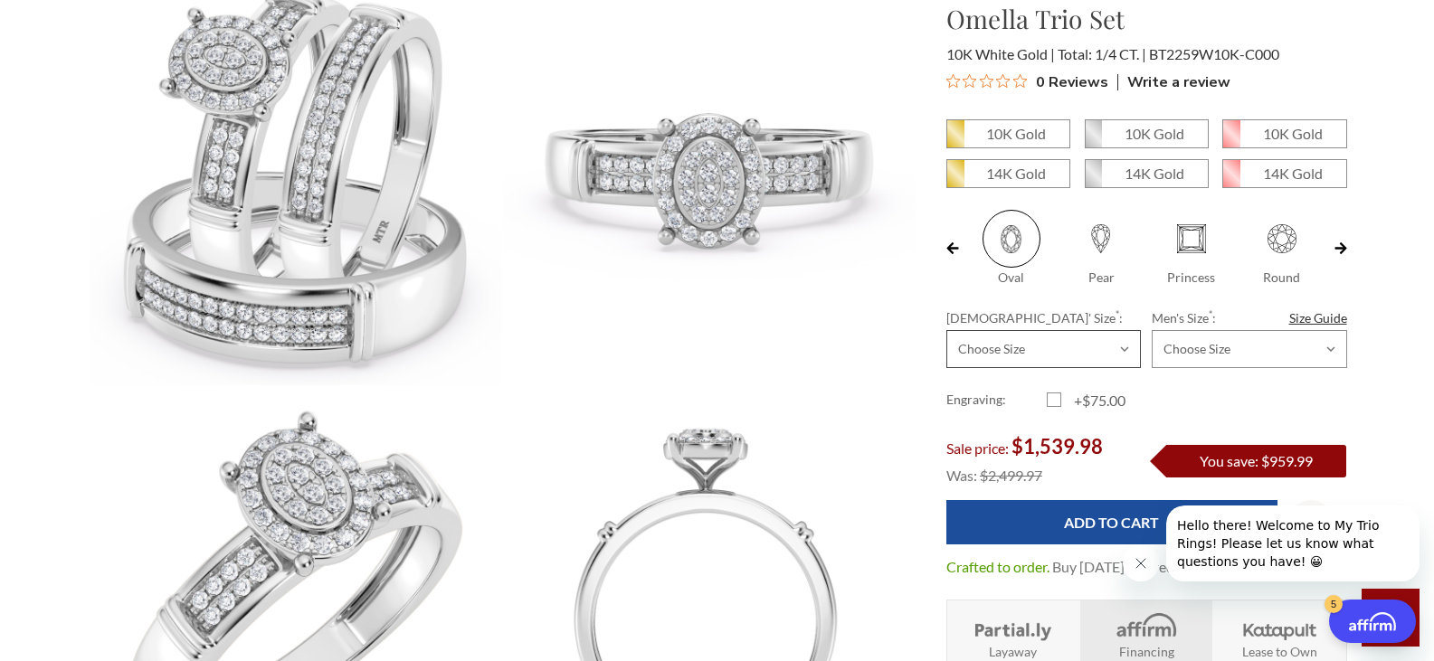
click at [1118, 354] on select "Choose Size 3.00 3.25 3.50 3.75 4.00 4.25 4.50 4.75 5.00 5.25 5.50 5.75 6.00 6.…" at bounding box center [1043, 349] width 195 height 38
select select "22168165"
click at [946, 330] on select "Choose Size 3.00 3.25 3.50 3.75 4.00 4.25 4.50 4.75 5.00 5.25 5.50 5.75 6.00 6.…" at bounding box center [1043, 349] width 195 height 38
click at [1324, 347] on select "Choose Size 6.00 6.25 6.50 6.75 7.00 7.25 7.50 7.75 8.00 8.25 8.50 8.75 9.00 9.…" at bounding box center [1249, 349] width 195 height 38
click at [1152, 330] on select "Choose Size 6.00 6.25 6.50 6.75 7.00 7.25 7.50 7.75 8.00 8.25 8.50 8.75 9.00 9.…" at bounding box center [1249, 349] width 195 height 38
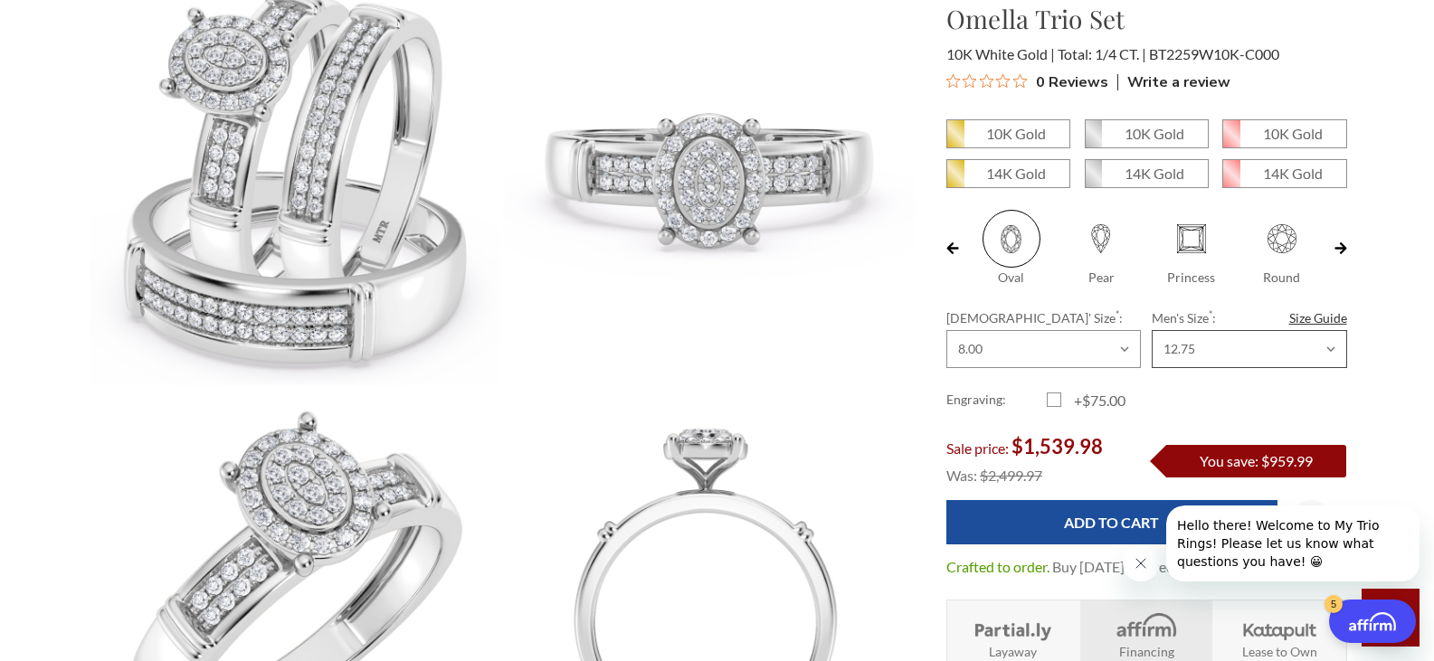
select select "22168218"
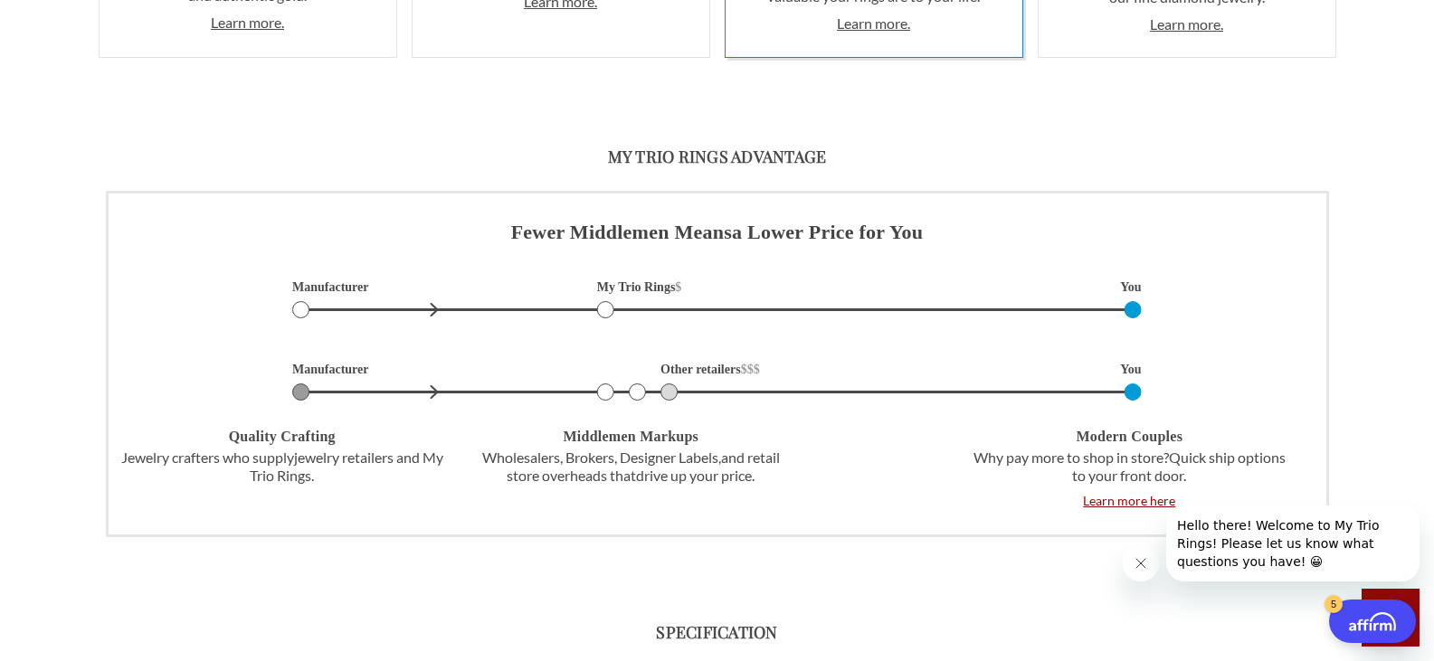
scroll to position [3438, 0]
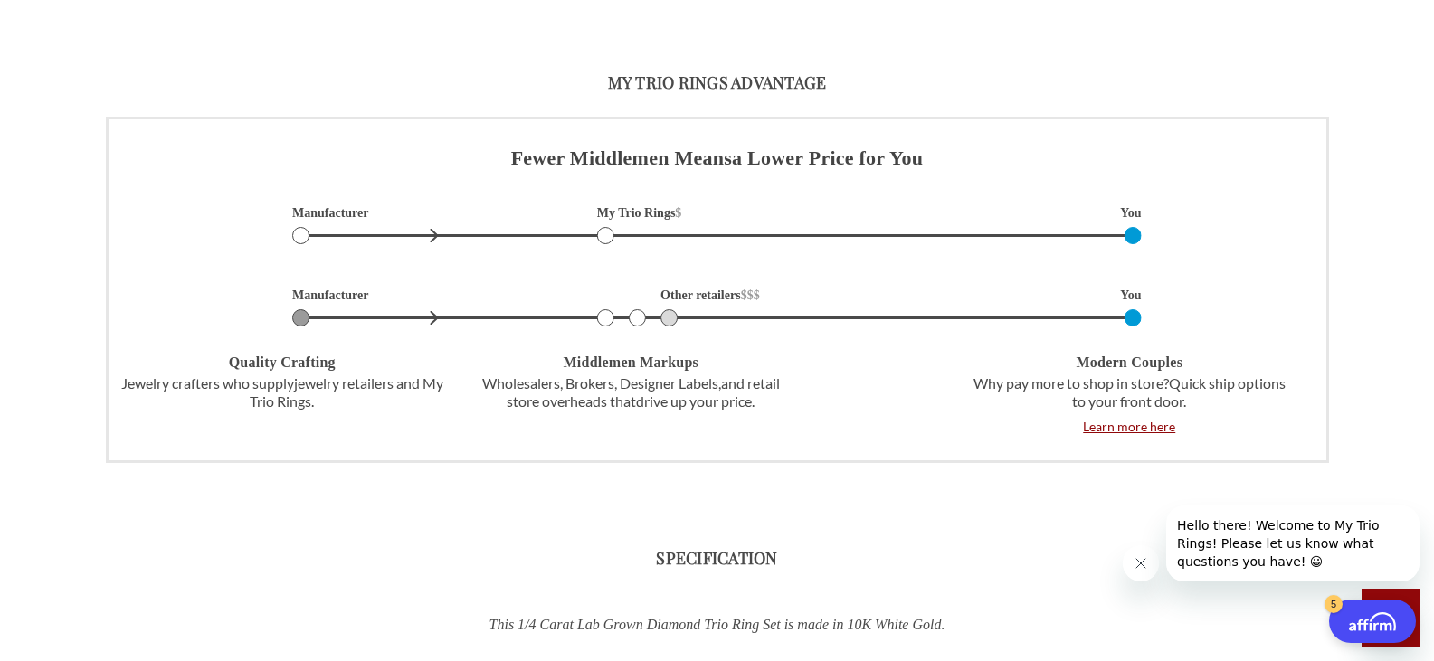
click at [1136, 565] on icon "Close message from company" at bounding box center [1141, 563] width 14 height 14
